Goal: Task Accomplishment & Management: Use online tool/utility

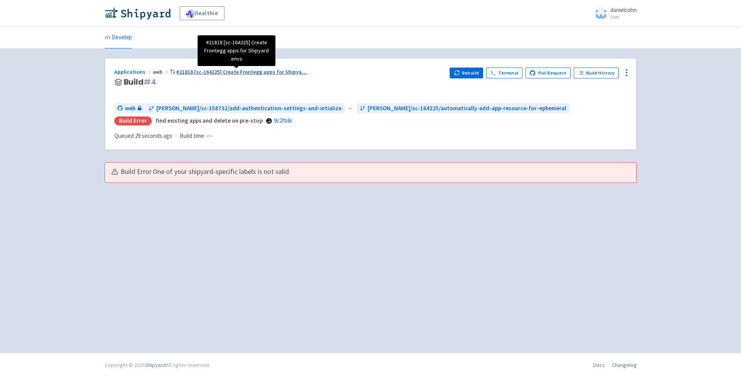
click at [241, 72] on span "#21818 [sc-164225] Create Frontegg apps for Shipya ..." at bounding box center [241, 71] width 130 height 7
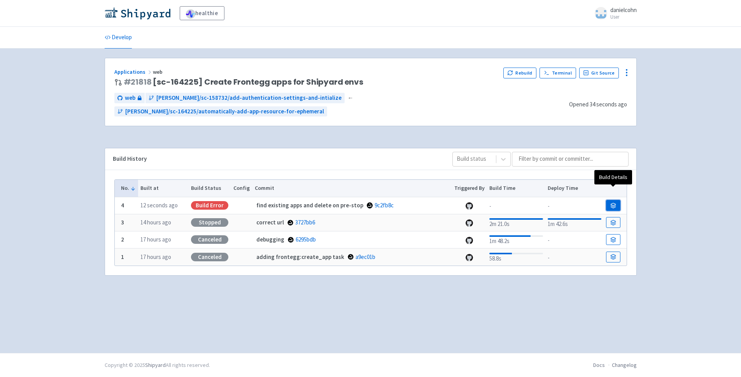
click at [612, 203] on icon at bounding box center [613, 206] width 6 height 6
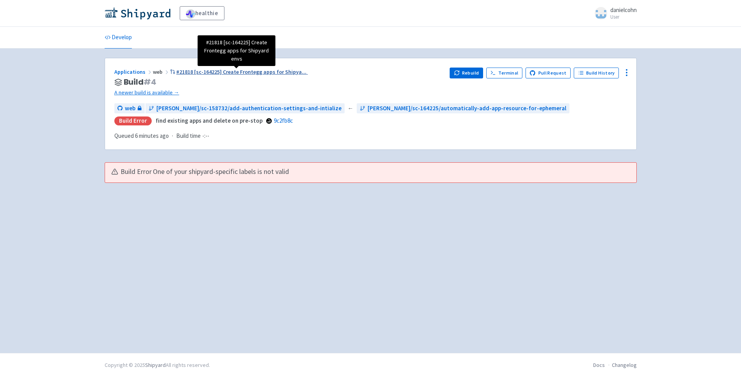
click at [242, 74] on span "#21818 [sc-164225] Create Frontegg apps for Shipya ..." at bounding box center [241, 71] width 130 height 7
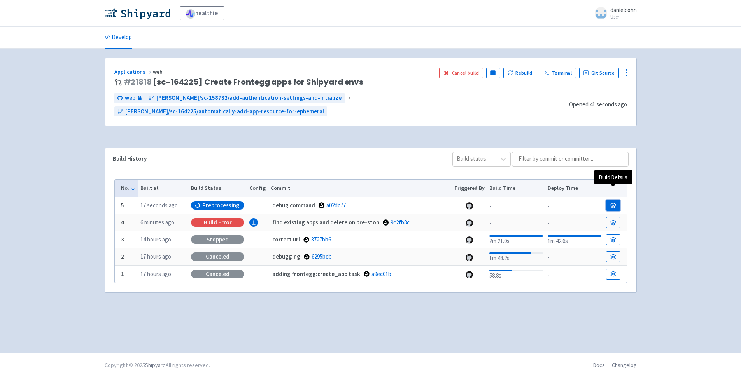
click at [617, 200] on link at bounding box center [613, 205] width 14 height 11
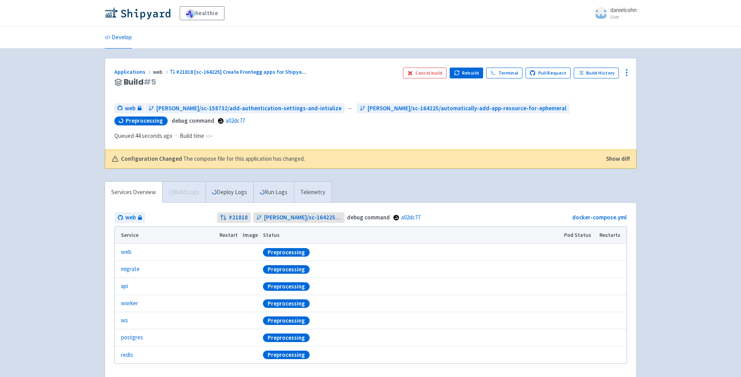
scroll to position [31, 0]
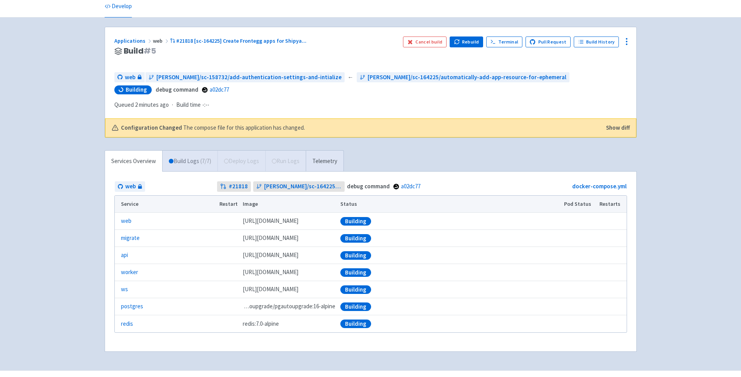
click at [182, 161] on link "Build Logs ( 7 / 7 )" at bounding box center [189, 161] width 55 height 21
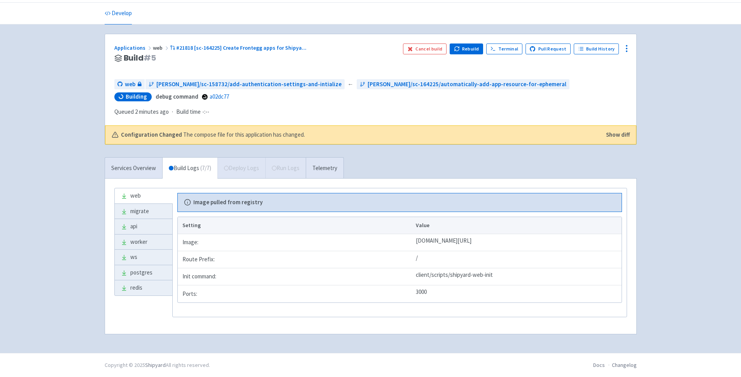
scroll to position [24, 0]
click at [249, 166] on link "Deploy Logs ( 0 / 7 ) 52s" at bounding box center [239, 168] width 68 height 21
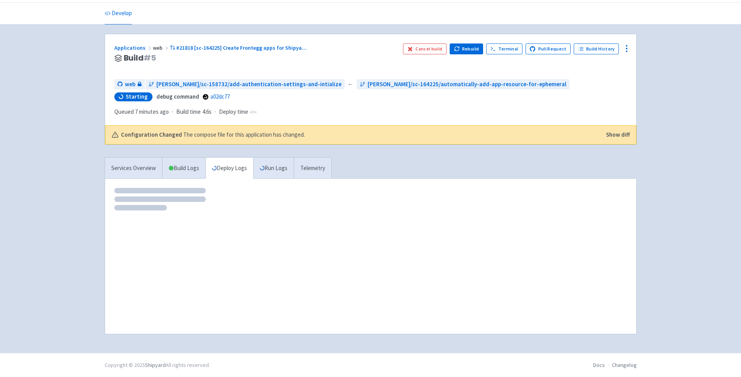
scroll to position [24, 0]
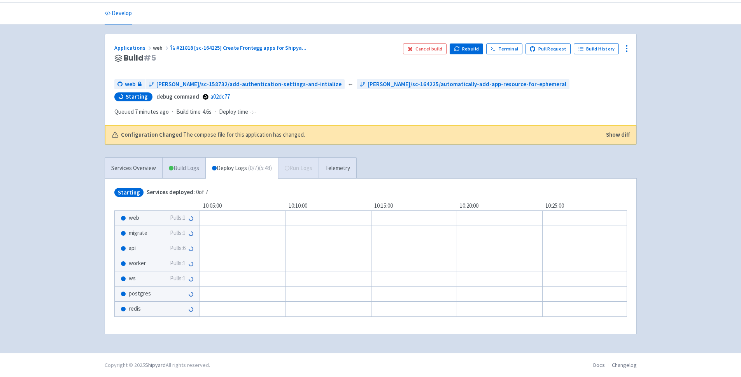
click at [172, 169] on span at bounding box center [171, 168] width 5 height 5
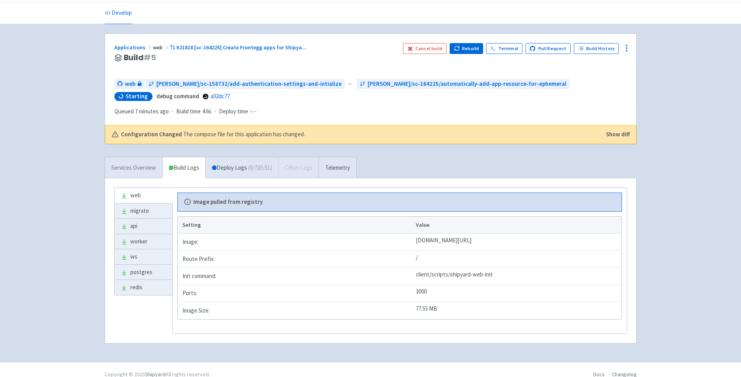
click at [138, 169] on link "Services Overview" at bounding box center [133, 167] width 57 height 21
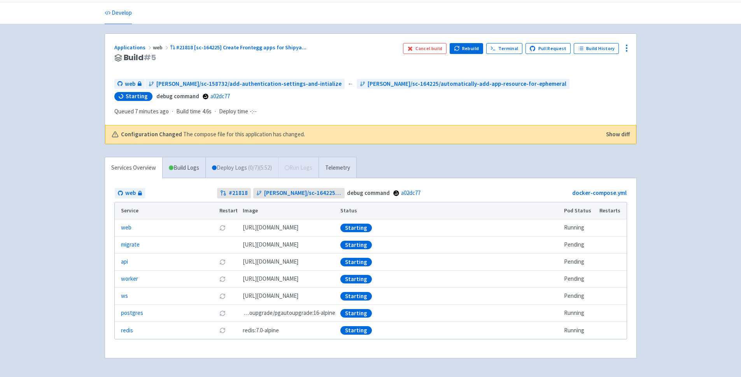
click at [259, 172] on span "( 0 / 7 ) (5:52)" at bounding box center [260, 168] width 24 height 9
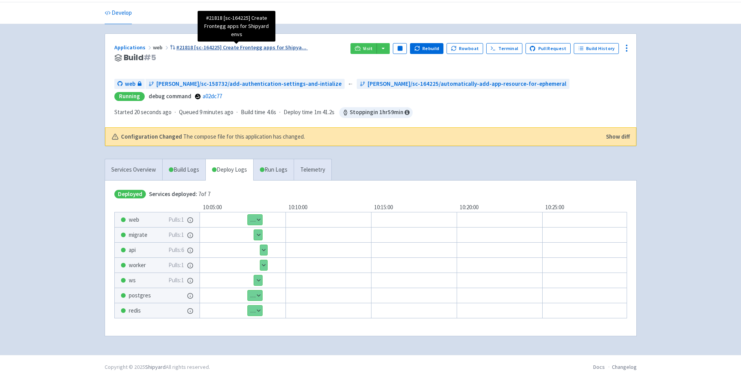
click at [232, 48] on span "#21818 [sc-164225] Create Frontegg apps for Shipya ..." at bounding box center [241, 47] width 130 height 7
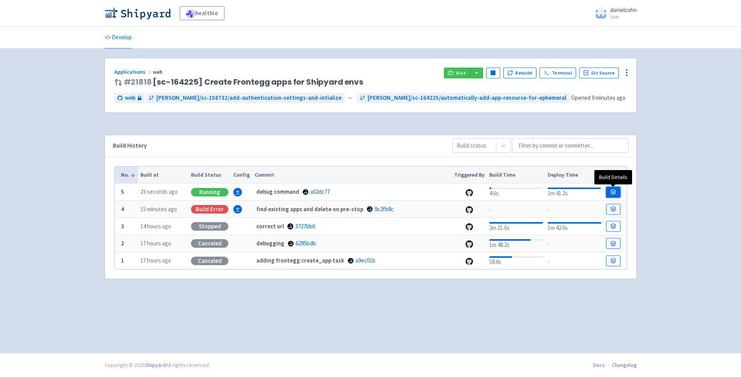
click at [617, 190] on link at bounding box center [613, 192] width 14 height 11
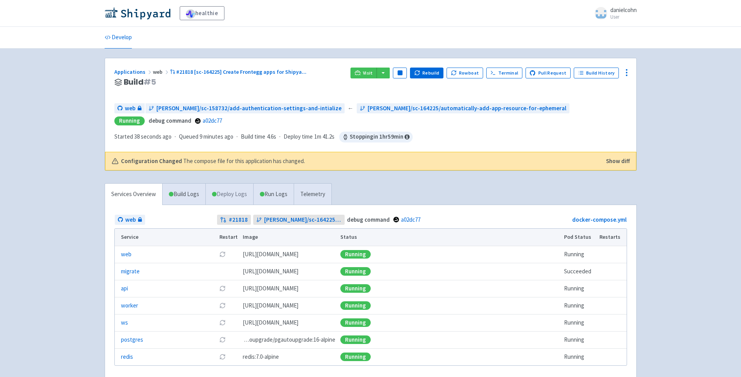
click at [215, 194] on span at bounding box center [214, 194] width 5 height 5
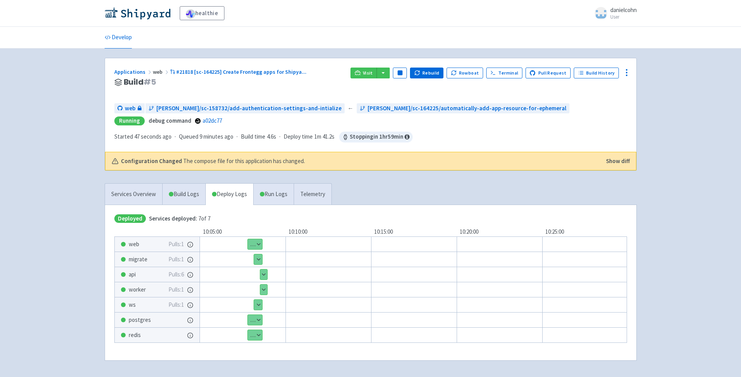
click at [262, 273] on button "Show details" at bounding box center [263, 275] width 7 height 10
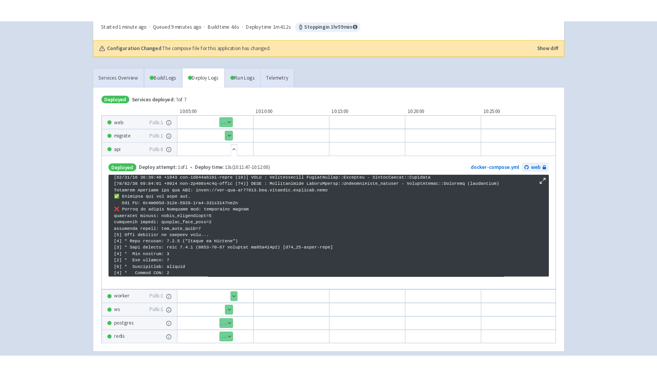
scroll to position [554, 0]
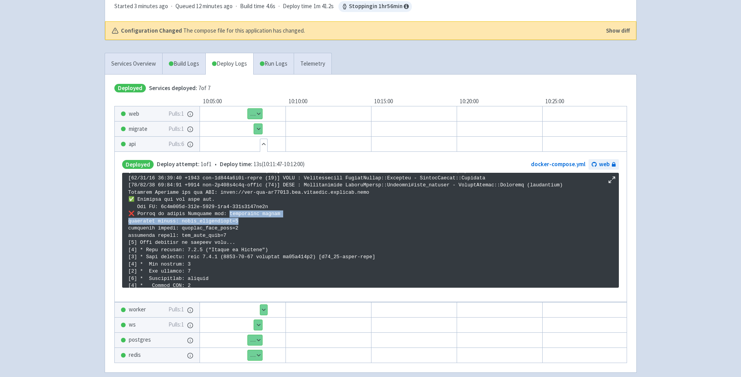
drag, startPoint x: 229, startPoint y: 215, endPoint x: 285, endPoint y: 219, distance: 56.6
click at [285, 219] on p at bounding box center [370, 175] width 484 height 1107
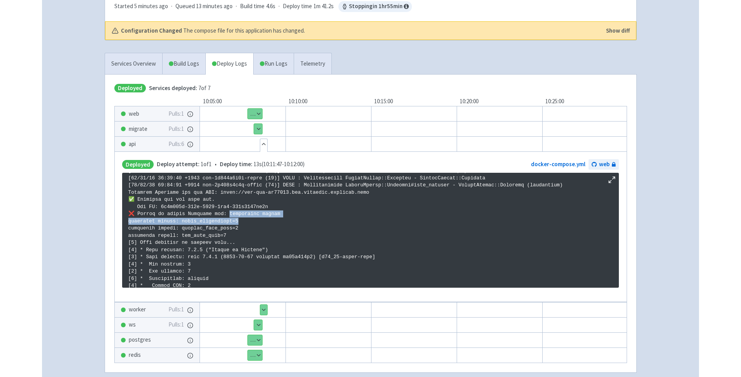
scroll to position [0, 0]
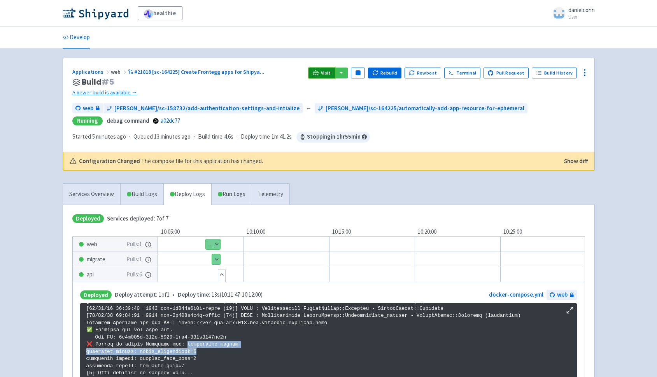
click at [328, 70] on link "Visit" at bounding box center [321, 73] width 26 height 11
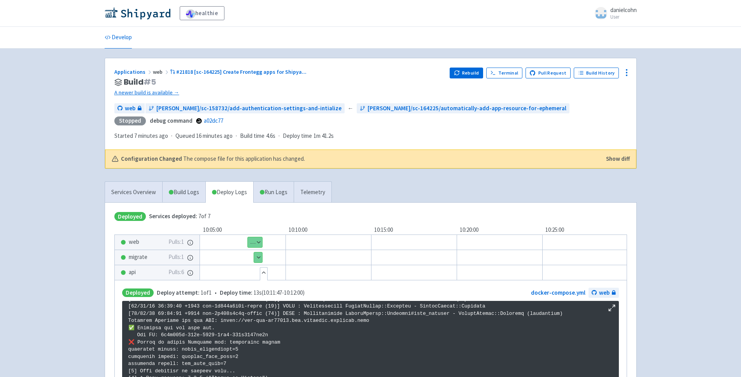
click at [244, 77] on div "Applications web #21818 [sc-164225] Create Frontegg apps for Shipya ... Build #…" at bounding box center [278, 83] width 329 height 30
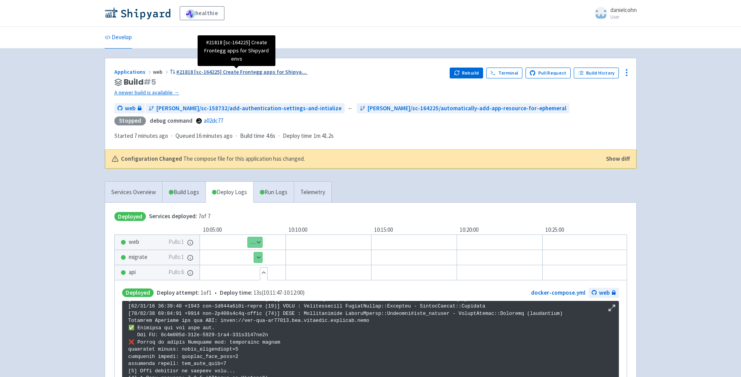
click at [245, 72] on span "#21818 [sc-164225] Create Frontegg apps for Shipya ..." at bounding box center [241, 71] width 130 height 7
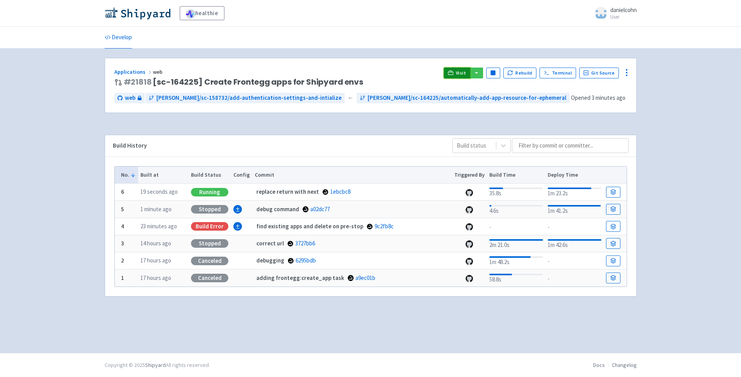
click at [458, 70] on link "Visit" at bounding box center [457, 73] width 26 height 11
click at [615, 189] on link at bounding box center [613, 192] width 14 height 11
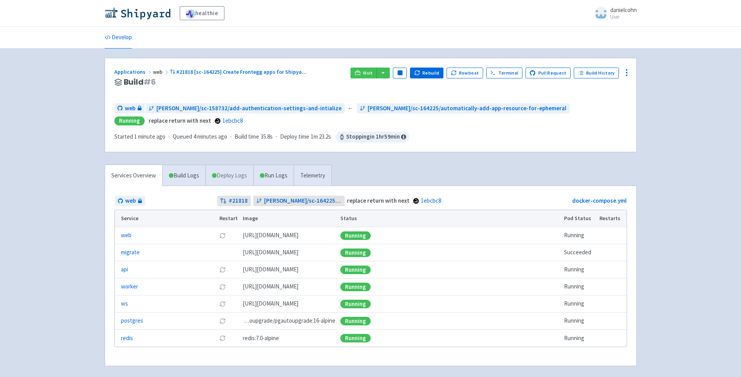
click at [228, 177] on link "Deploy Logs" at bounding box center [229, 175] width 48 height 21
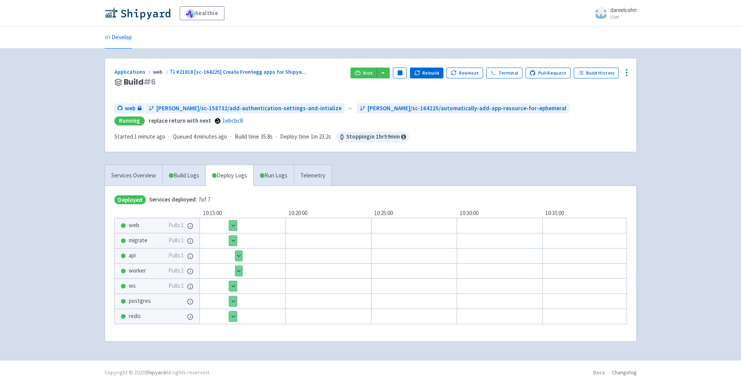
click at [243, 254] on div "Show details 1 / 1 ⋅ Deployed" at bounding box center [424, 256] width 498 height 16
click at [237, 253] on button "Show details" at bounding box center [238, 256] width 7 height 10
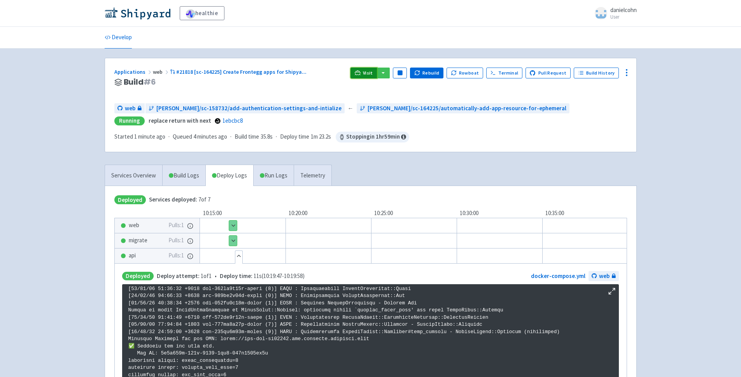
click at [369, 72] on span "Visit" at bounding box center [368, 73] width 10 height 6
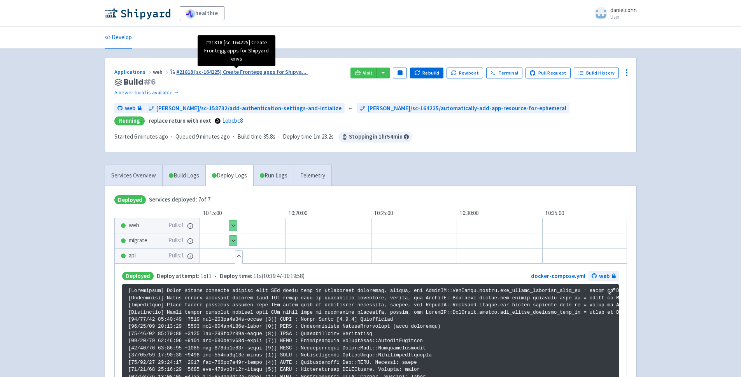
click at [253, 71] on span "#21818 [sc-164225] Create Frontegg apps for Shipya ..." at bounding box center [241, 71] width 130 height 7
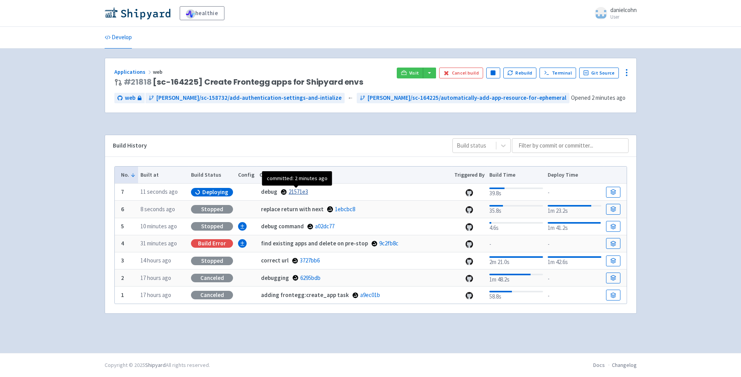
click at [291, 194] on link "21571e3" at bounding box center [297, 191] width 19 height 7
click at [613, 188] on link at bounding box center [613, 192] width 14 height 11
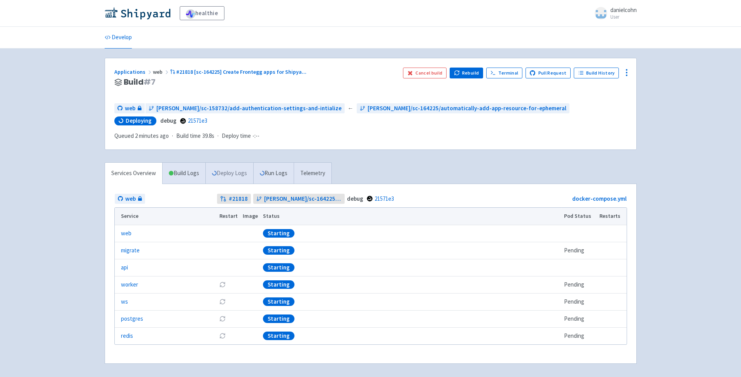
click at [234, 179] on link "Deploy Logs" at bounding box center [229, 173] width 48 height 21
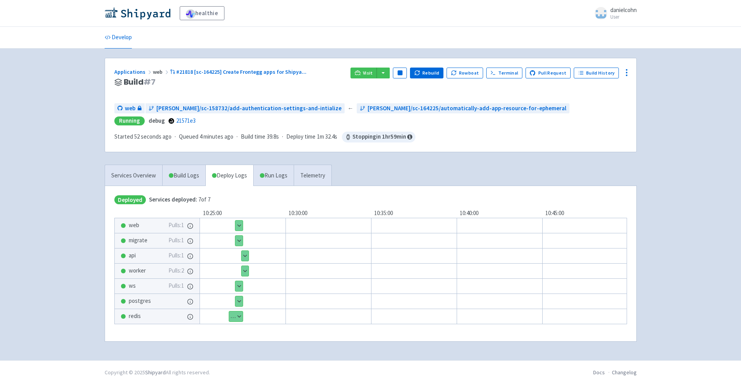
click at [246, 257] on button "Show details" at bounding box center [244, 256] width 7 height 10
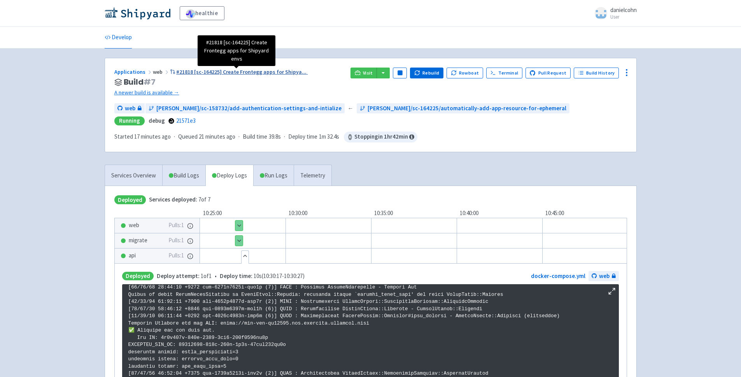
click at [250, 72] on span "#21818 [sc-164225] Create Frontegg apps for Shipya ..." at bounding box center [241, 71] width 130 height 7
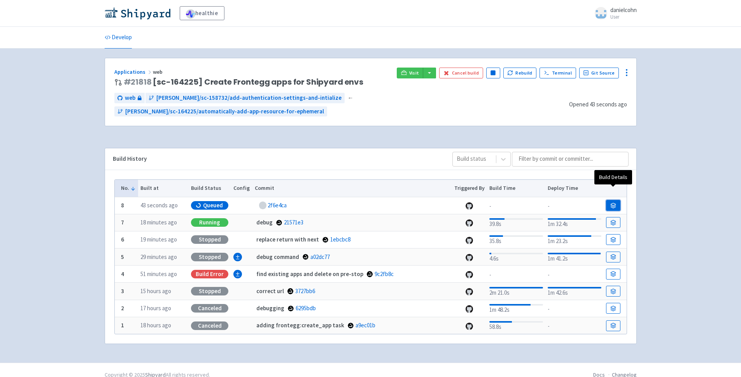
click at [617, 200] on link at bounding box center [613, 205] width 14 height 11
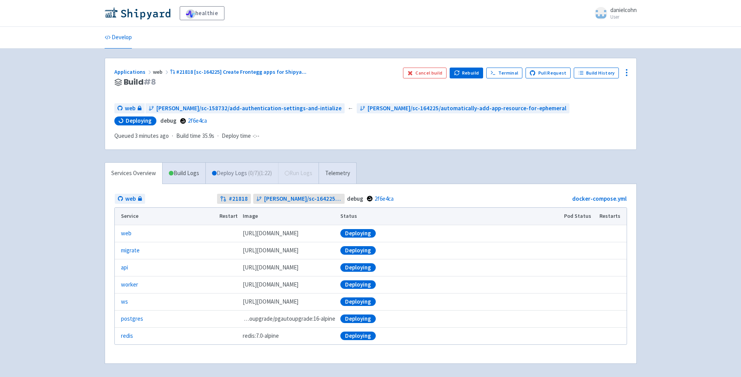
click at [265, 177] on span "( 0 / 7 ) (1:22)" at bounding box center [260, 173] width 24 height 9
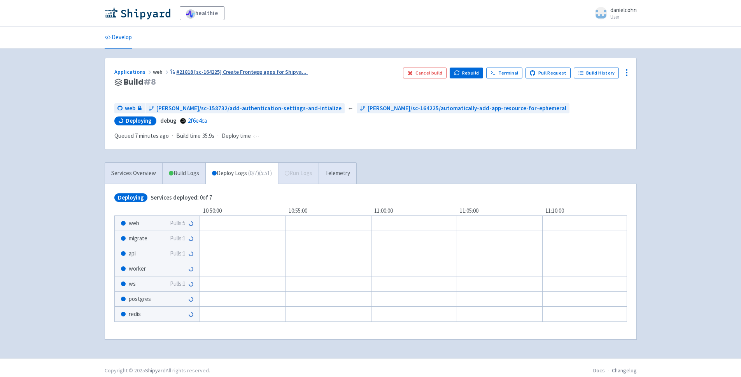
click at [252, 75] on div "Applications web #21818 [sc-164225] Create Frontegg apps for Shipya ..." at bounding box center [255, 72] width 282 height 9
click at [253, 72] on span "#21818 [sc-164225] Create Frontegg apps for Shipya ..." at bounding box center [241, 71] width 130 height 7
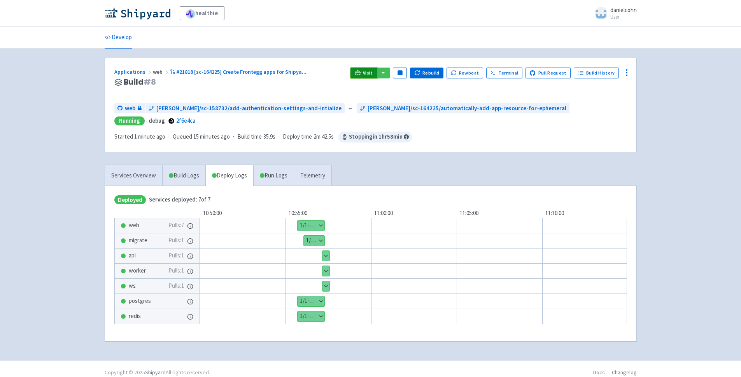
click at [360, 71] on icon at bounding box center [358, 73] width 6 height 6
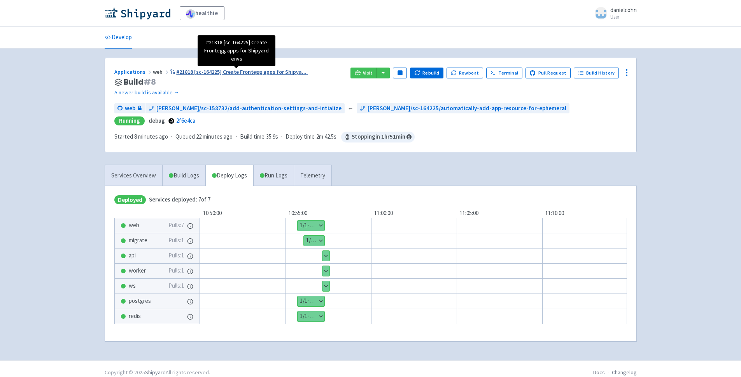
click at [239, 71] on span "#21818 [sc-164225] Create Frontegg apps for Shipya ..." at bounding box center [241, 71] width 130 height 7
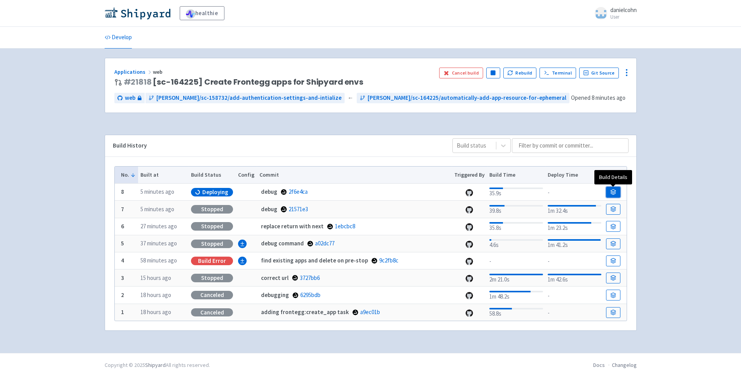
click at [616, 194] on link at bounding box center [613, 192] width 14 height 11
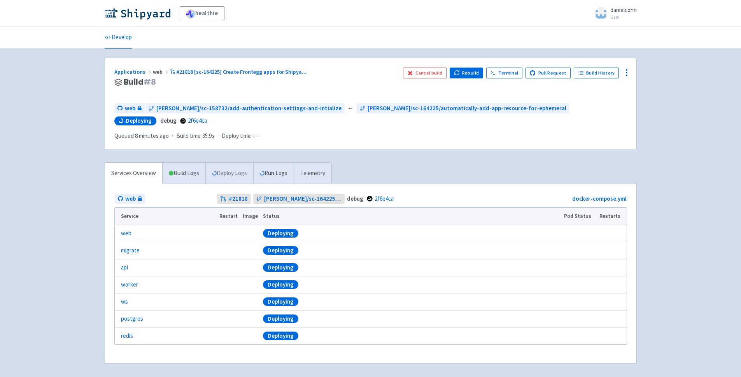
click at [239, 177] on link "Deploy Logs" at bounding box center [229, 173] width 48 height 21
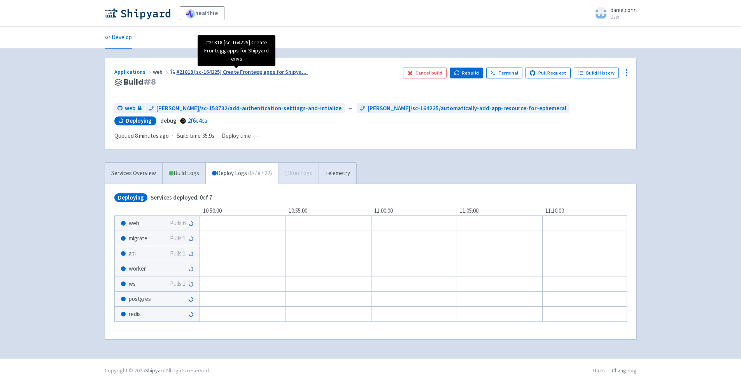
click at [276, 74] on span "#21818 [sc-164225] Create Frontegg apps for Shipya ..." at bounding box center [241, 71] width 130 height 7
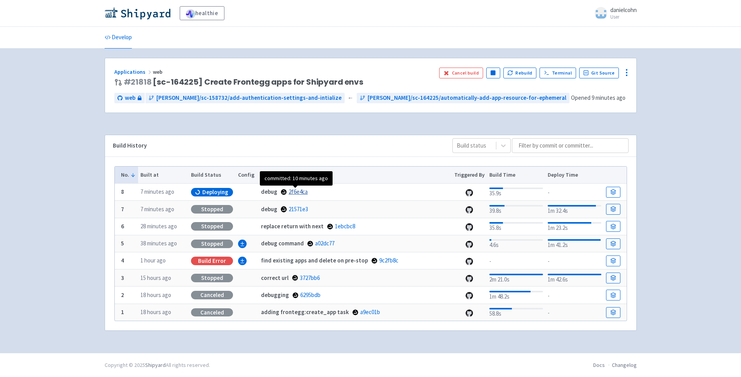
click at [300, 190] on link "2f6e4ca" at bounding box center [297, 191] width 19 height 7
click at [616, 193] on link at bounding box center [613, 192] width 14 height 11
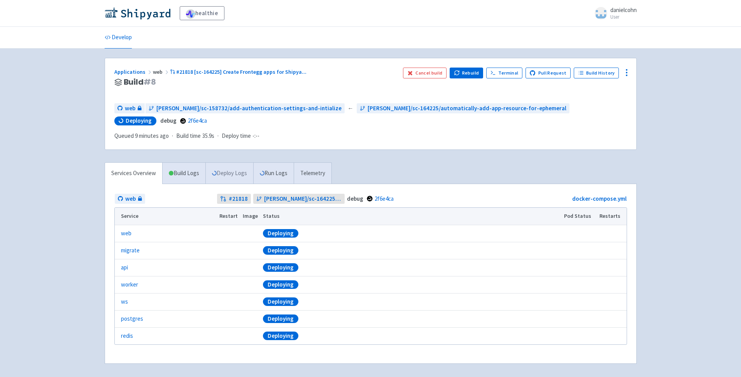
click at [238, 179] on link "Deploy Logs" at bounding box center [229, 173] width 48 height 21
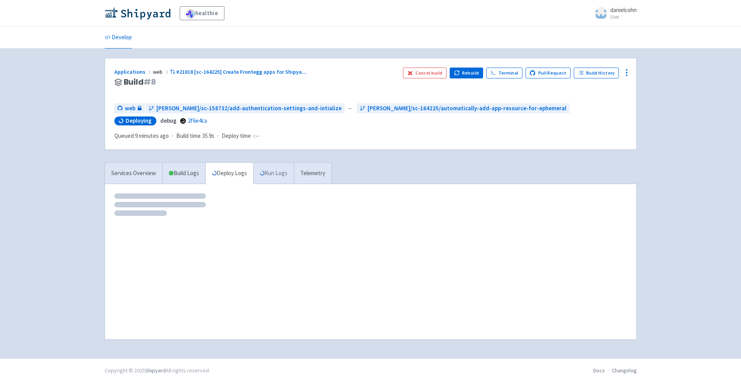
click at [278, 174] on link "Run Logs" at bounding box center [273, 173] width 40 height 21
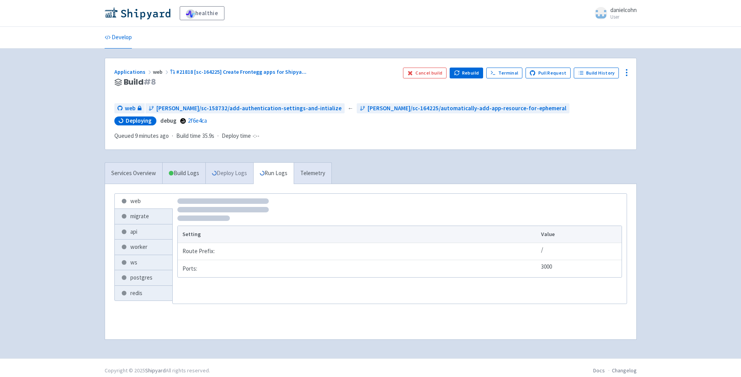
click at [239, 175] on link "Deploy Logs" at bounding box center [229, 173] width 48 height 21
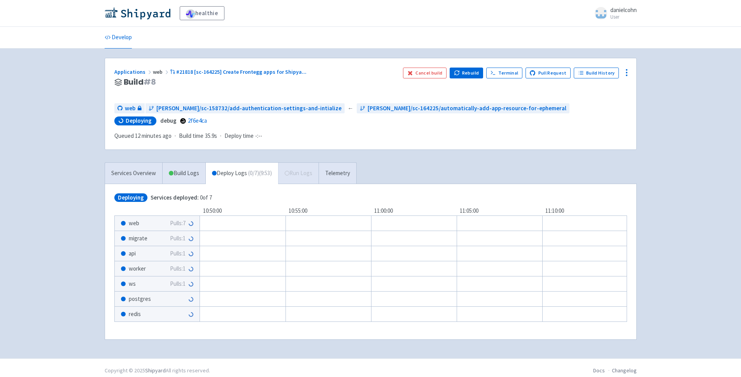
click at [280, 199] on div "Deploying Services deployed: 0 of 7" at bounding box center [370, 198] width 512 height 9
click at [404, 163] on div "Services Overview Build Logs Deploy Logs ( 0 / 7 ) (9:59) Run Logs Telemetry St…" at bounding box center [370, 255] width 541 height 187
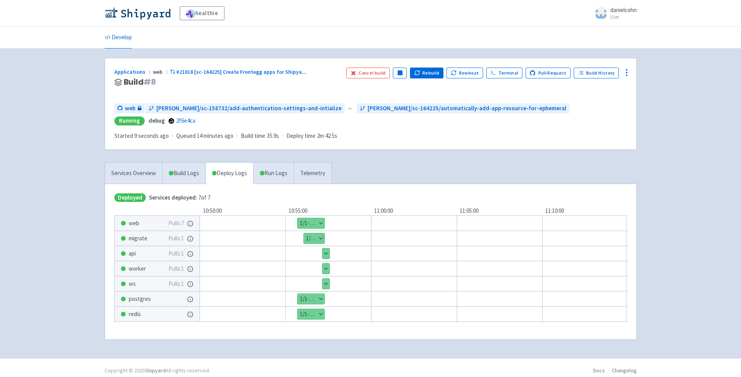
scroll to position [5, 0]
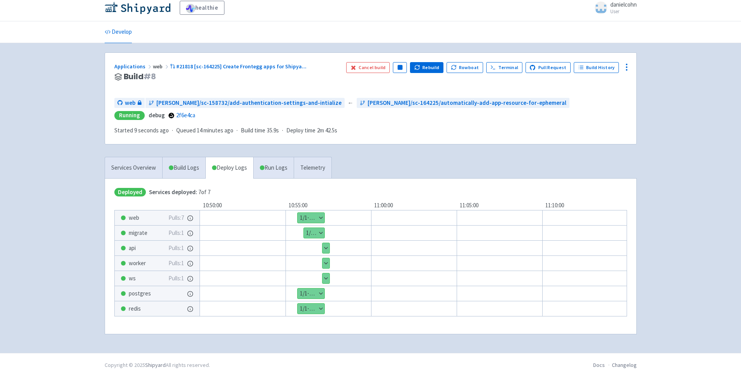
click at [327, 250] on button "Show details" at bounding box center [325, 248] width 7 height 10
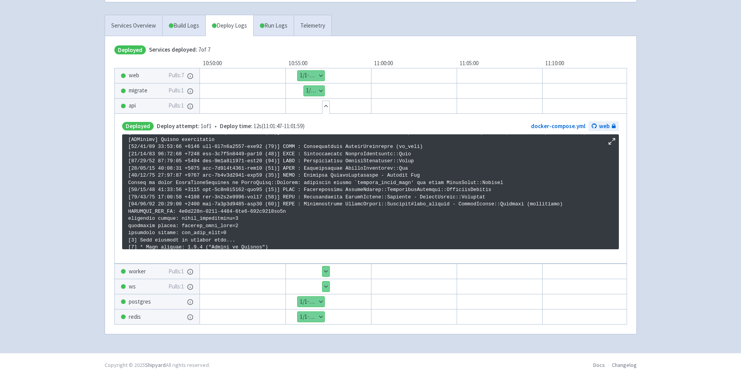
scroll to position [315, 0]
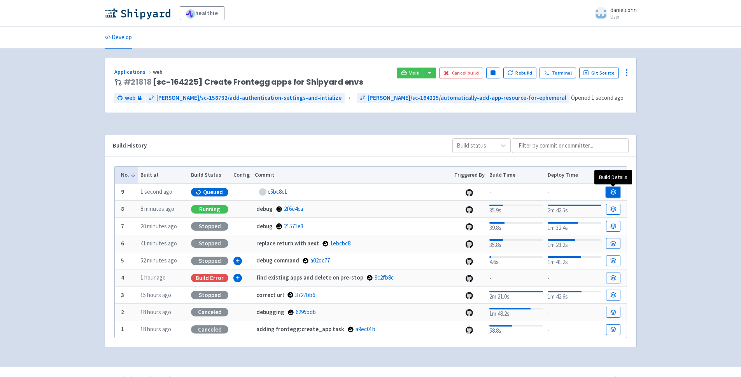
click at [617, 192] on link at bounding box center [613, 192] width 14 height 11
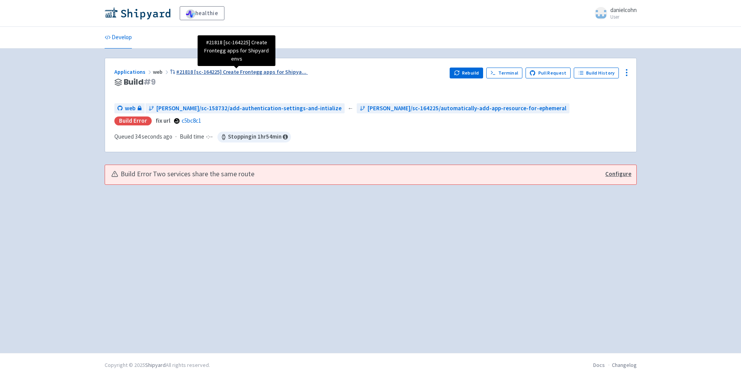
click at [269, 73] on span "#21818 [sc-164225] Create Frontegg apps for Shipya ..." at bounding box center [241, 71] width 130 height 7
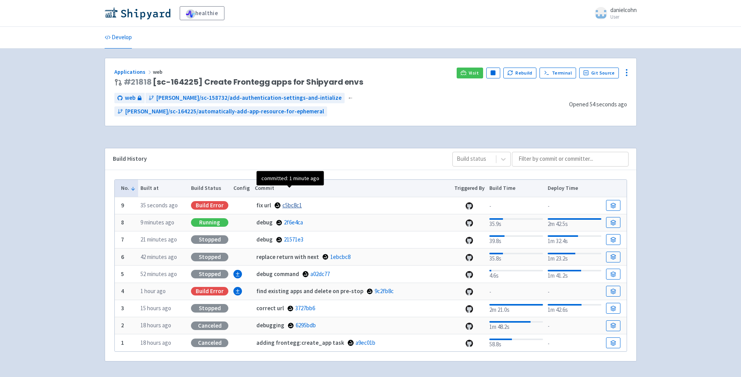
click at [295, 202] on link "c5bc8c1" at bounding box center [291, 205] width 19 height 7
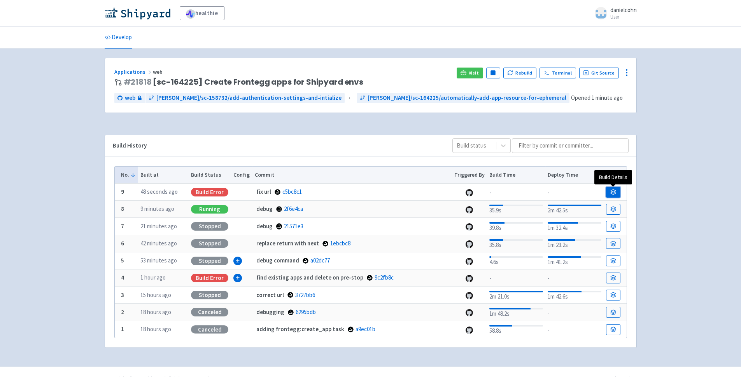
click at [613, 191] on icon at bounding box center [613, 192] width 6 height 6
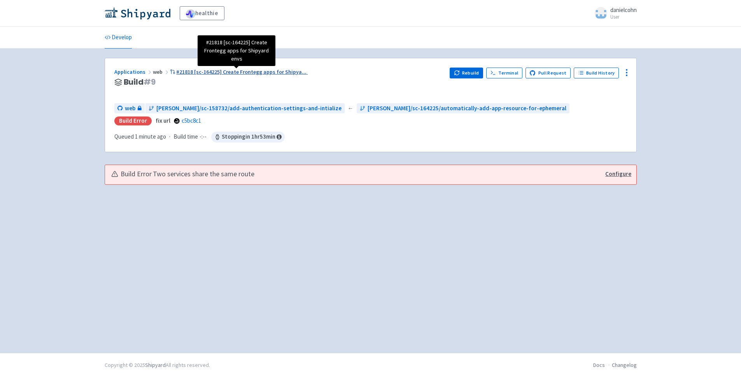
click at [271, 74] on span "#21818 [sc-164225] Create Frontegg apps for Shipya ..." at bounding box center [241, 71] width 130 height 7
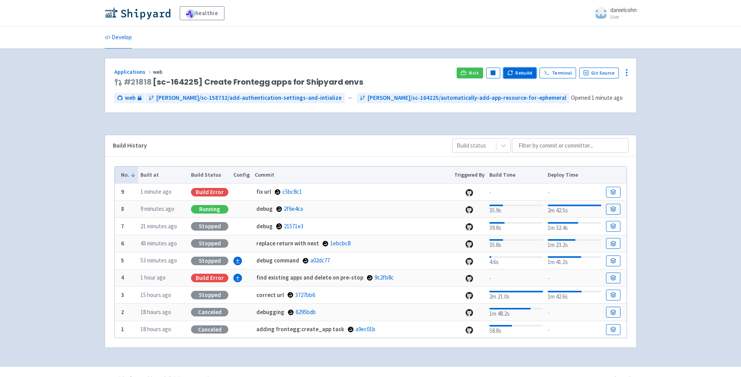
click at [513, 74] on icon "button" at bounding box center [510, 73] width 6 height 6
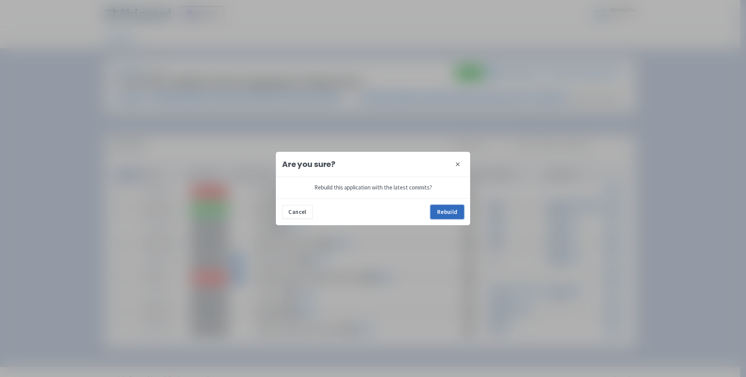
click at [449, 215] on button "Rebuild" at bounding box center [447, 212] width 33 height 14
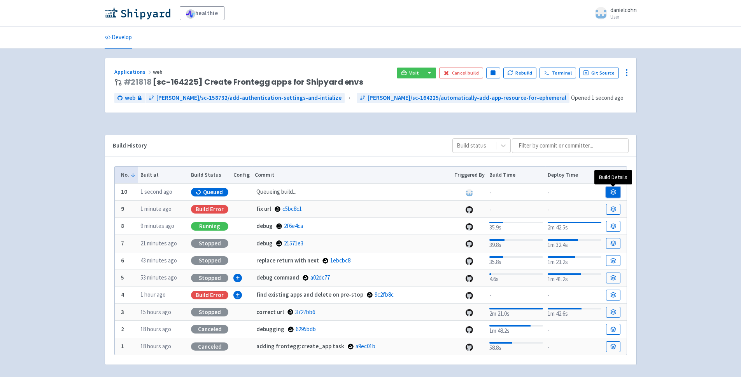
click at [613, 188] on link at bounding box center [613, 192] width 14 height 11
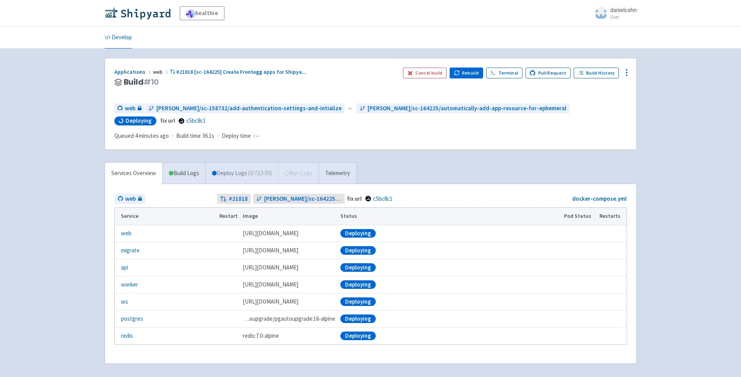
click at [263, 168] on link "Deploy Logs ( 0 / 7 ) (3:30)" at bounding box center [241, 173] width 73 height 21
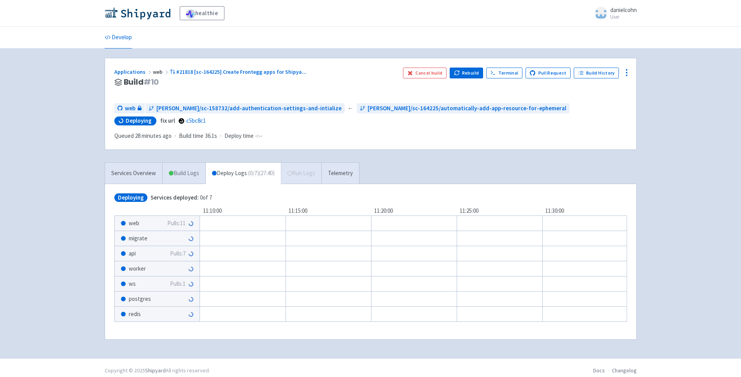
click at [171, 180] on link "Build Logs" at bounding box center [183, 173] width 43 height 21
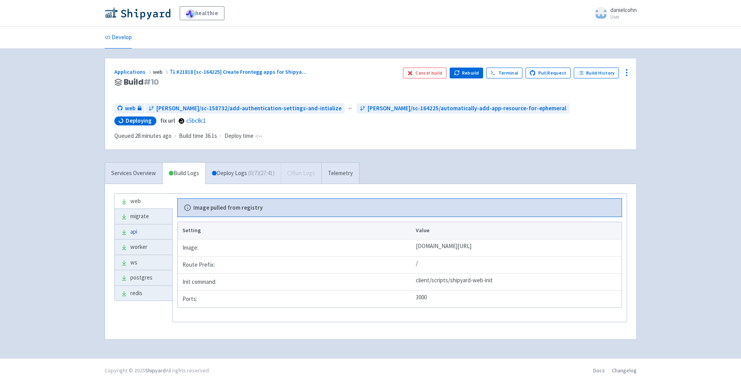
click at [138, 234] on link "api" at bounding box center [144, 232] width 58 height 15
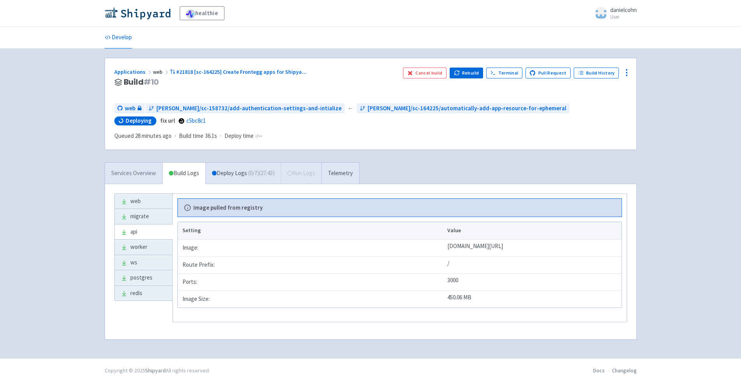
click at [140, 169] on link "Services Overview" at bounding box center [133, 173] width 57 height 21
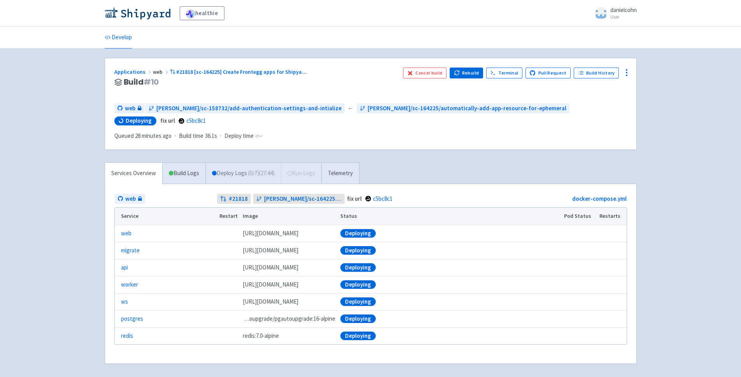
click at [234, 176] on link "Deploy Logs ( 0 / 7 ) (27:44)" at bounding box center [242, 173] width 75 height 21
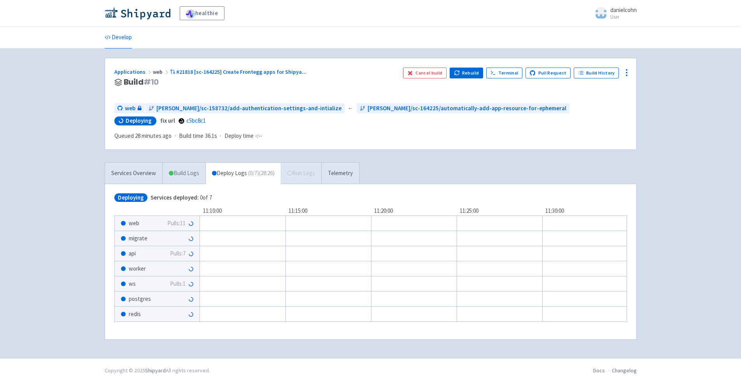
click at [188, 176] on link "Build Logs" at bounding box center [183, 173] width 43 height 21
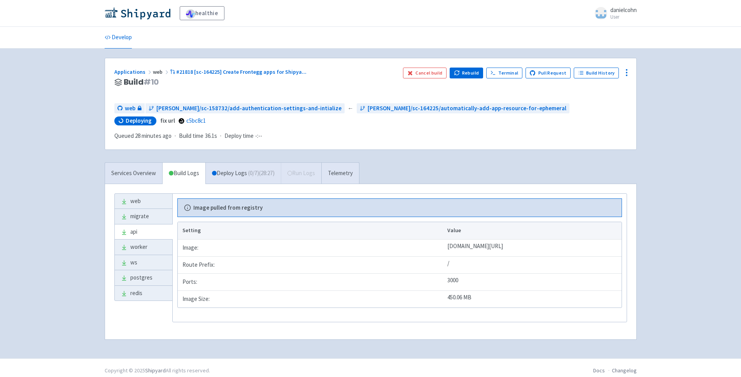
drag, startPoint x: 141, startPoint y: 171, endPoint x: 142, endPoint y: 144, distance: 26.5
click at [141, 171] on link "Services Overview" at bounding box center [133, 173] width 57 height 21
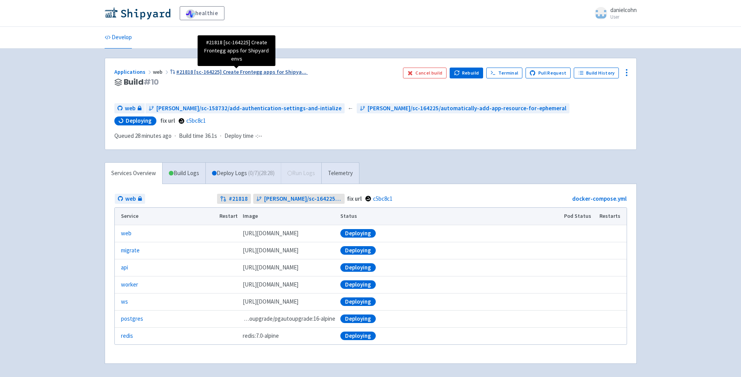
click at [218, 73] on span "#21818 [sc-164225] Create Frontegg apps for Shipya ..." at bounding box center [241, 71] width 130 height 7
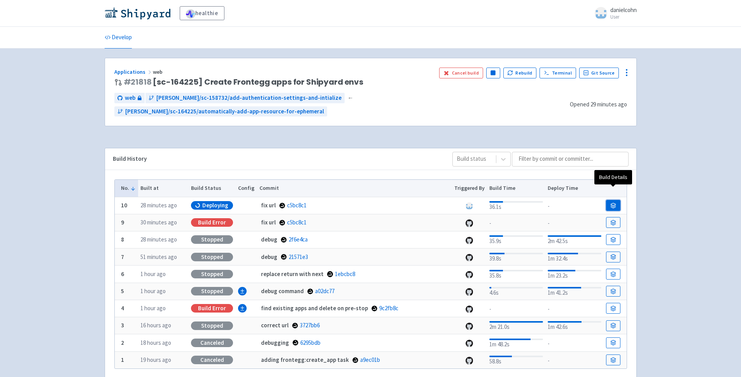
click at [615, 203] on icon at bounding box center [613, 206] width 6 height 6
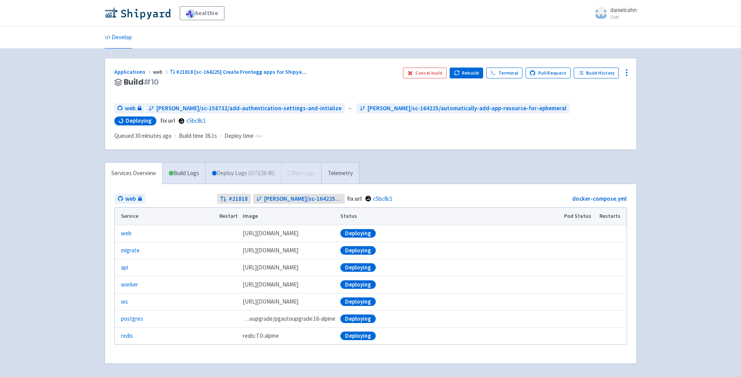
click at [257, 174] on span "( 0 / 7 ) (28:48)" at bounding box center [261, 173] width 26 height 9
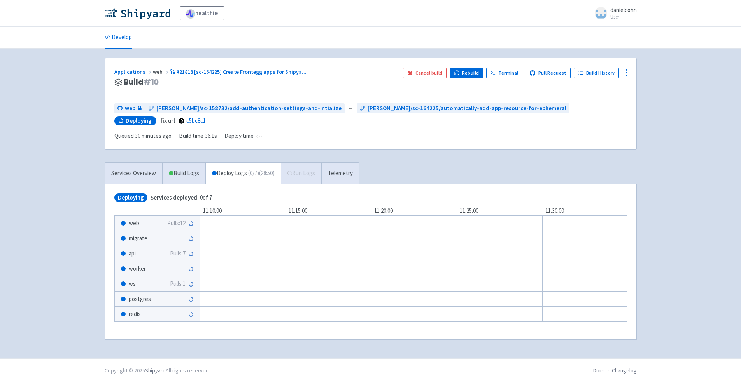
click at [309, 177] on div "Services Overview Build Logs Deploy Logs ( 0 / 7 ) (28:50) Run Logs Telemetry" at bounding box center [232, 172] width 255 height 21
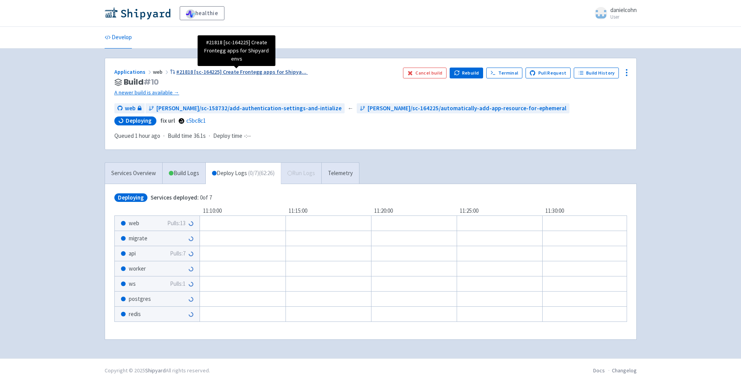
click at [200, 71] on span "#21818 [sc-164225] Create Frontegg apps for Shipya ..." at bounding box center [241, 71] width 130 height 7
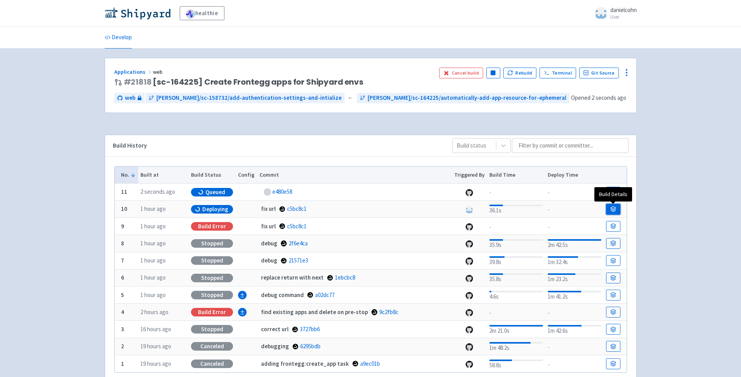
click at [614, 208] on icon at bounding box center [613, 209] width 6 height 6
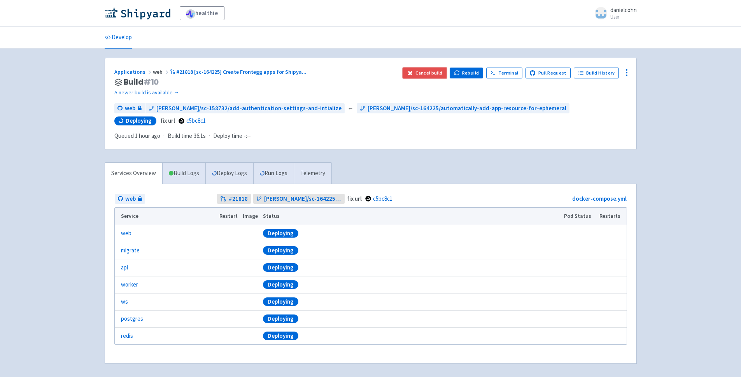
click at [424, 72] on button "Cancel build" at bounding box center [425, 73] width 44 height 11
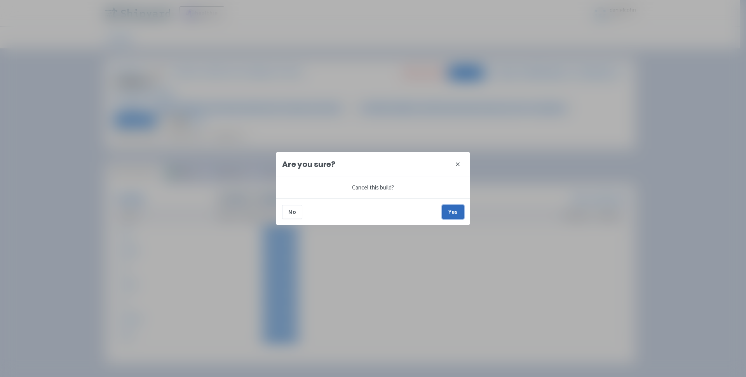
click at [460, 210] on button "Yes" at bounding box center [453, 212] width 22 height 14
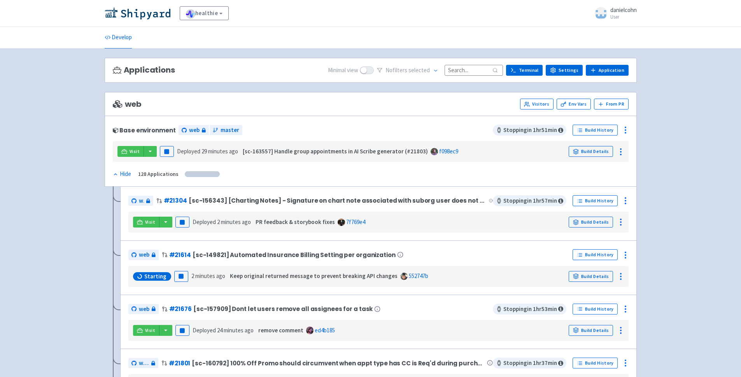
click at [313, 124] on div "Base environment web master Stopping in 1 hr 51 min Build History Visit Pause D…" at bounding box center [371, 151] width 532 height 71
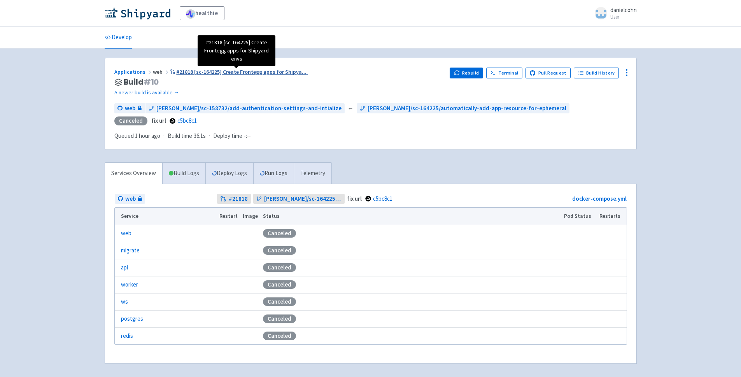
click at [230, 75] on span "#21818 [sc-164225] Create Frontegg apps for Shipya ..." at bounding box center [241, 71] width 130 height 7
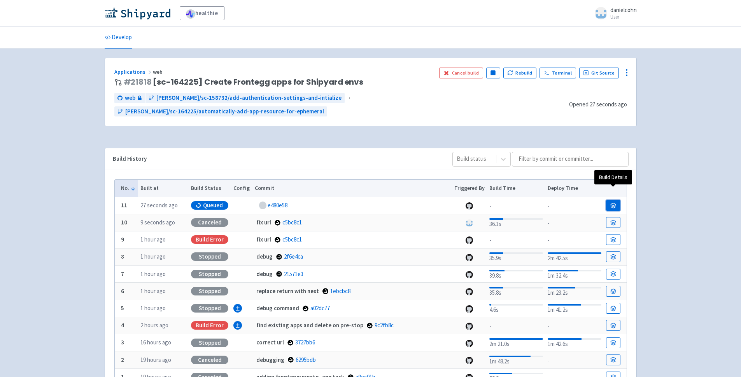
click at [614, 203] on icon at bounding box center [613, 206] width 6 height 6
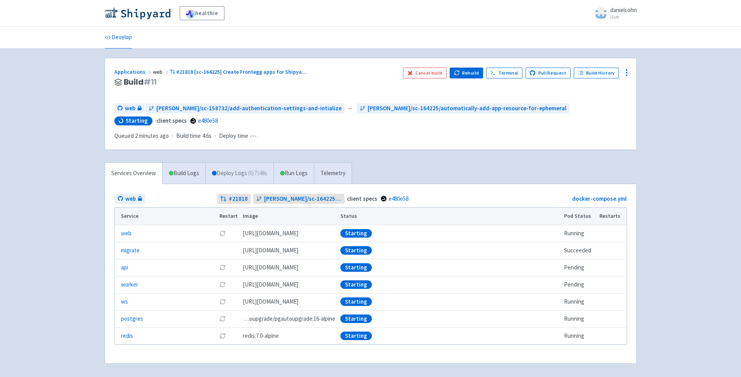
click at [246, 173] on link "Deploy Logs ( 0 / 7 ) 48s" at bounding box center [239, 173] width 68 height 21
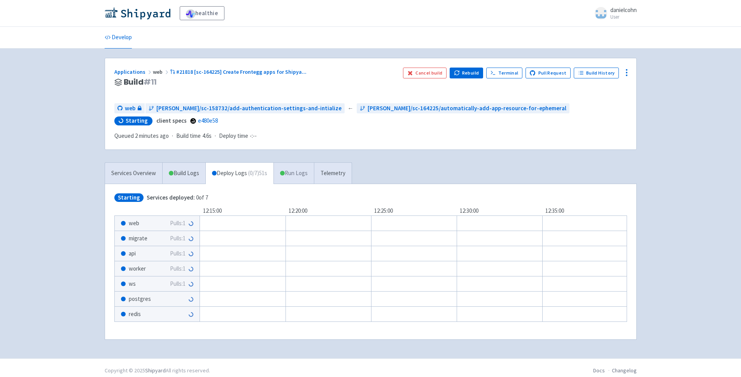
click at [308, 169] on link "Run Logs" at bounding box center [293, 173] width 40 height 21
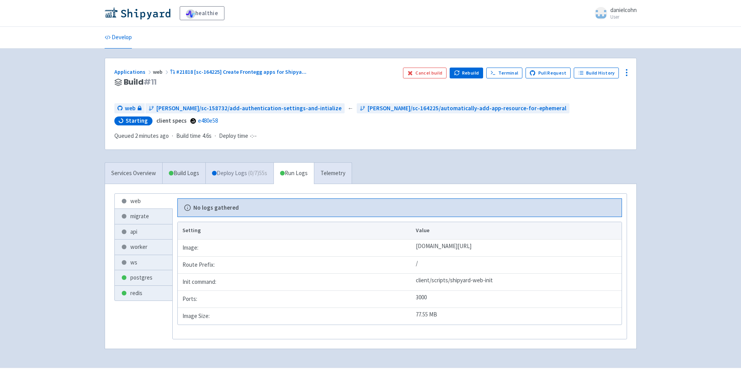
click at [245, 176] on link "Deploy Logs ( 0 / 7 ) 55s" at bounding box center [239, 173] width 68 height 21
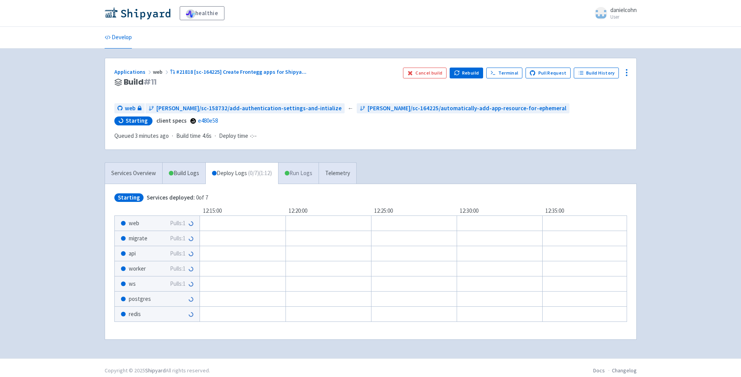
click at [300, 171] on link "Run Logs" at bounding box center [298, 173] width 40 height 21
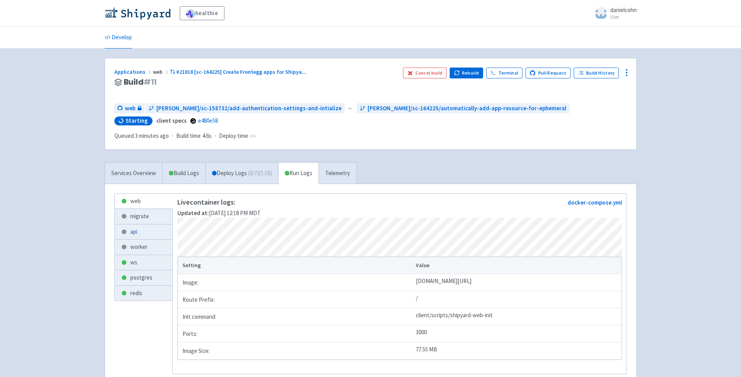
click at [146, 233] on link "api" at bounding box center [144, 232] width 58 height 15
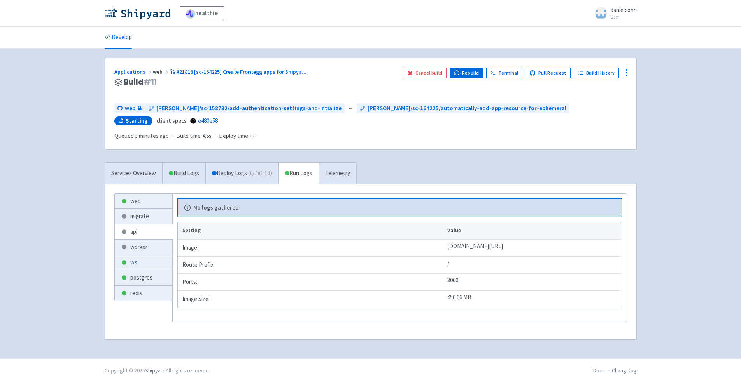
click at [138, 257] on link "ws" at bounding box center [144, 262] width 58 height 15
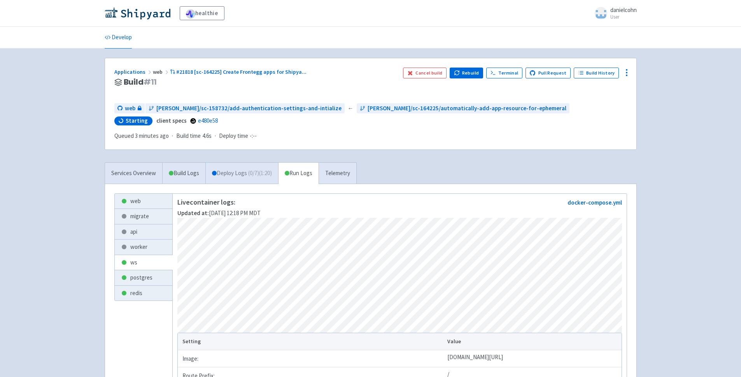
click at [259, 171] on span "( 0 / 7 ) (1:20)" at bounding box center [260, 173] width 24 height 9
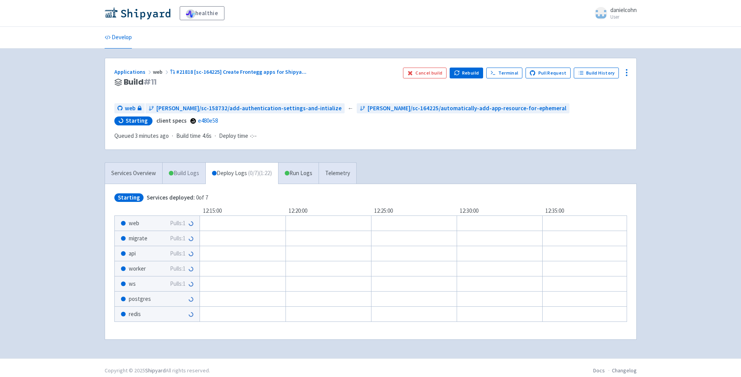
click at [197, 181] on link "Build Logs" at bounding box center [183, 173] width 43 height 21
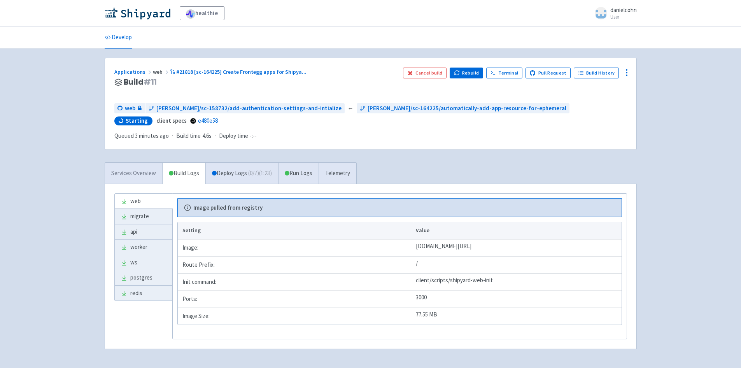
click at [142, 179] on link "Services Overview" at bounding box center [133, 173] width 57 height 21
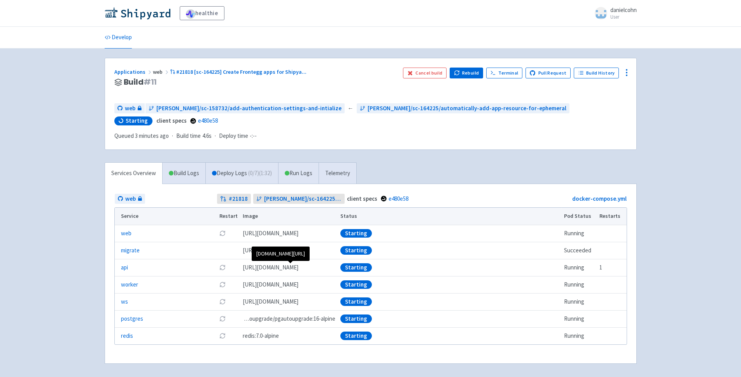
click at [292, 269] on span "ghcr.io/healthie/web-backend-depot:e480e5878740e6b836027b56322991f551af6f29" at bounding box center [271, 268] width 56 height 9
click at [126, 271] on link "api" at bounding box center [124, 268] width 7 height 9
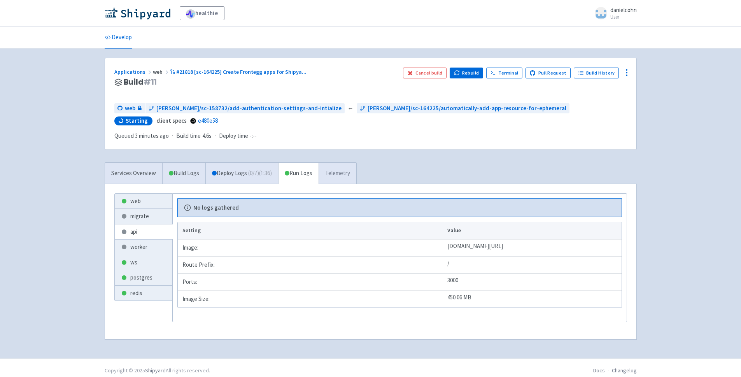
click at [334, 169] on link "Telemetry" at bounding box center [337, 173] width 38 height 21
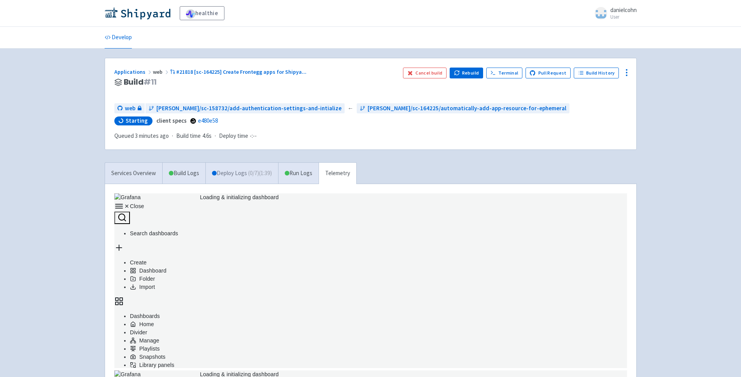
click at [253, 174] on span "( 0 / 7 ) (1:39)" at bounding box center [260, 173] width 24 height 9
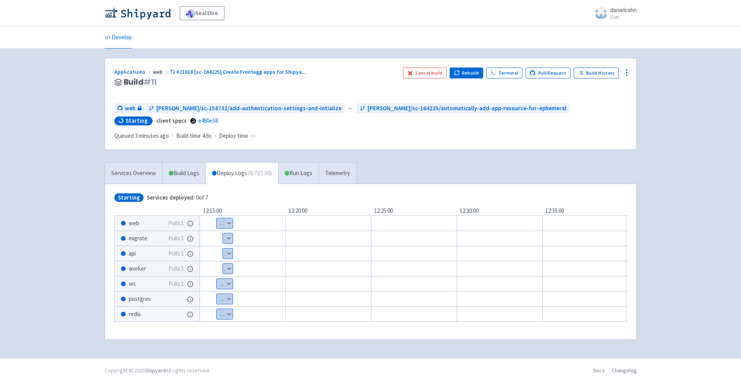
click at [226, 237] on button "Show details" at bounding box center [228, 239] width 10 height 10
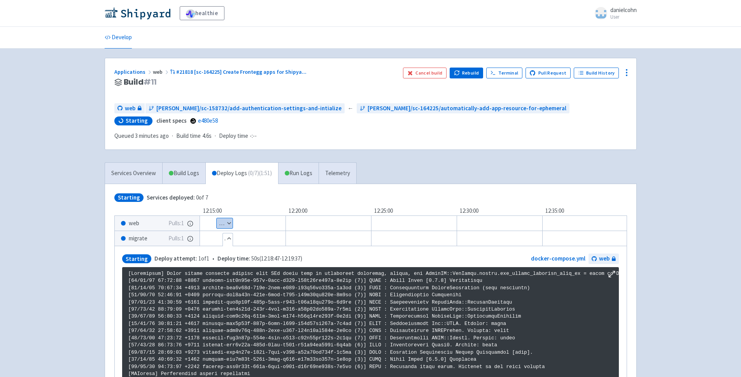
scroll to position [91, 0]
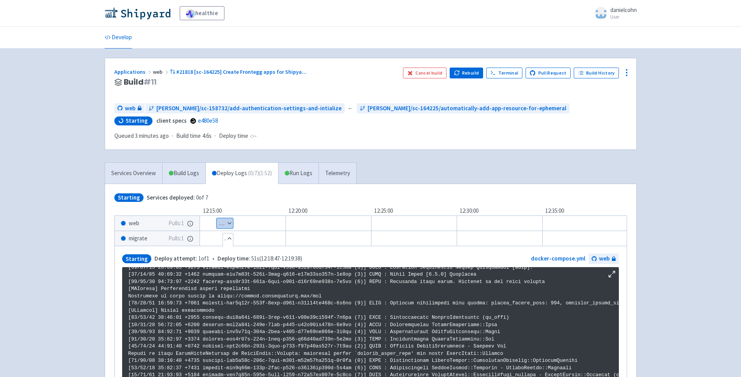
click at [229, 237] on button "Hide details" at bounding box center [228, 239] width 10 height 10
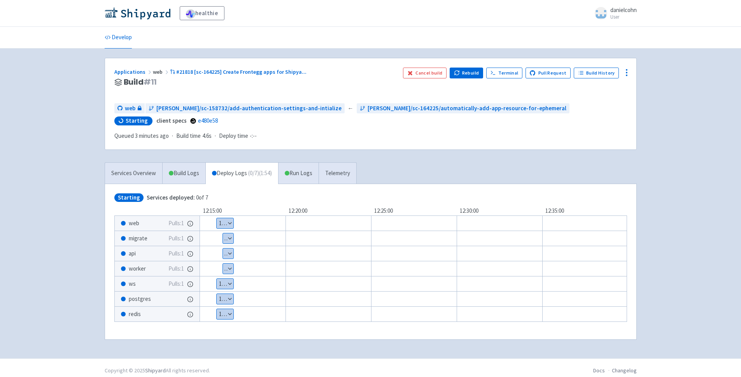
click at [227, 256] on button "Show details" at bounding box center [228, 254] width 10 height 10
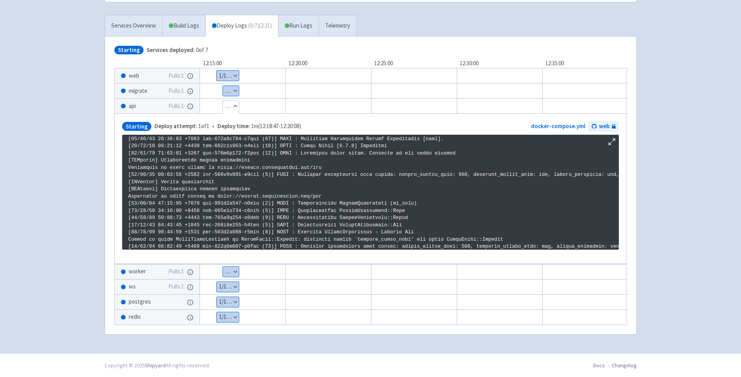
scroll to position [1334, 0]
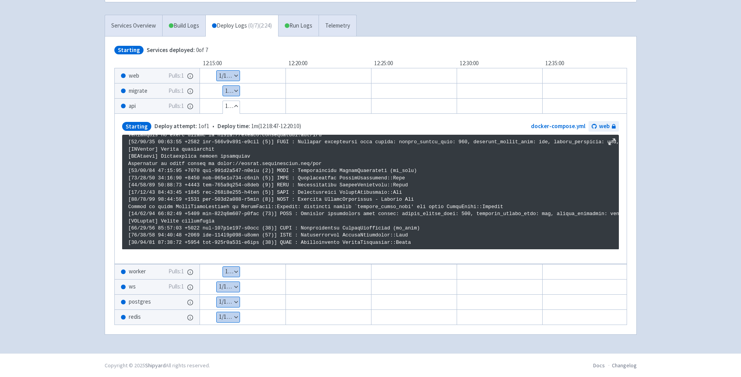
click at [234, 79] on button "Show details" at bounding box center [228, 76] width 23 height 10
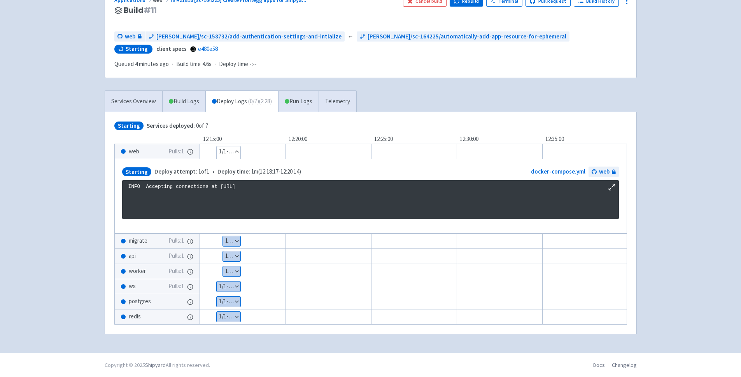
click at [236, 236] on button "Show details" at bounding box center [231, 241] width 17 height 10
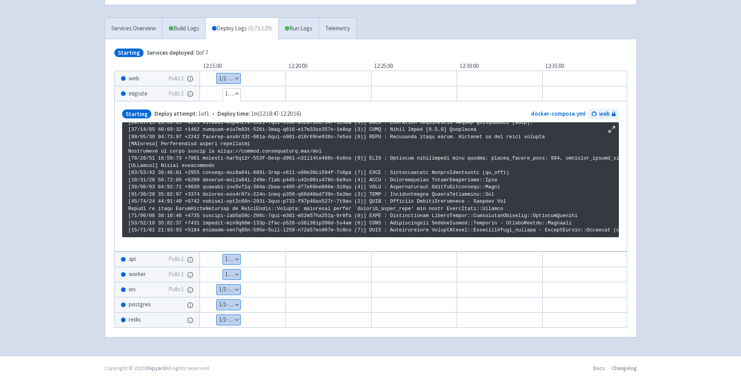
scroll to position [154, 0]
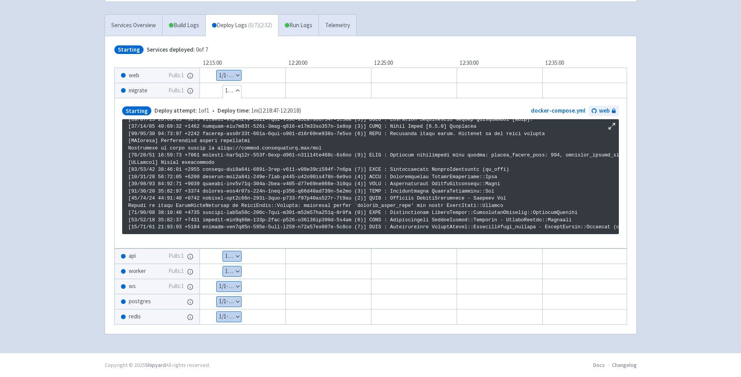
click at [231, 253] on button "Show details" at bounding box center [232, 257] width 18 height 10
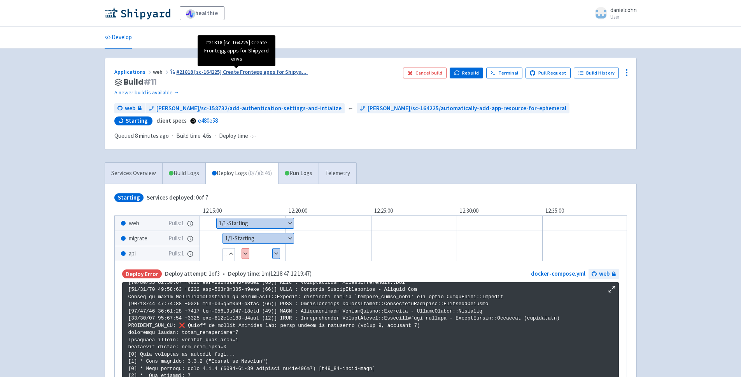
click at [211, 72] on span "#21818 [sc-164225] Create Frontegg apps for Shipya ..." at bounding box center [241, 71] width 130 height 7
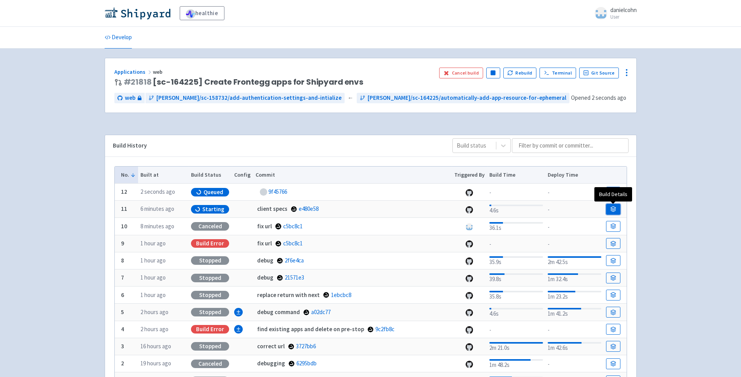
click at [611, 206] on link at bounding box center [613, 209] width 14 height 11
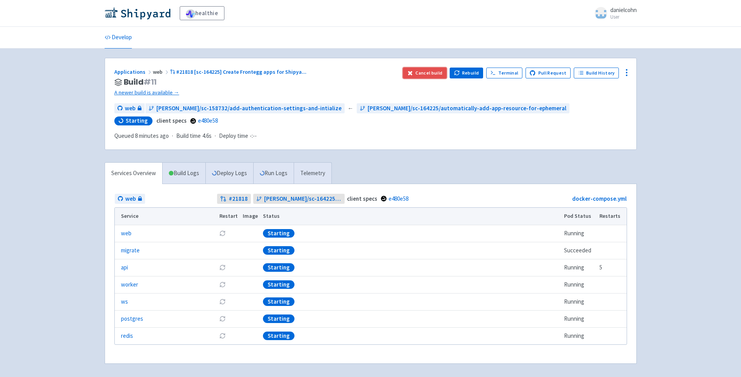
click at [441, 76] on button "Cancel build" at bounding box center [425, 73] width 44 height 11
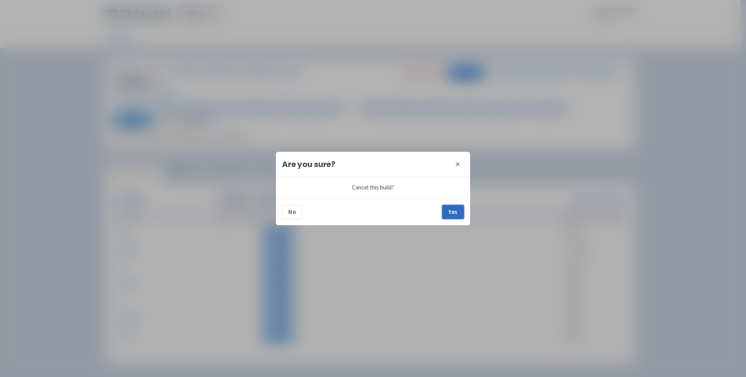
click at [453, 208] on button "Yes" at bounding box center [453, 212] width 22 height 14
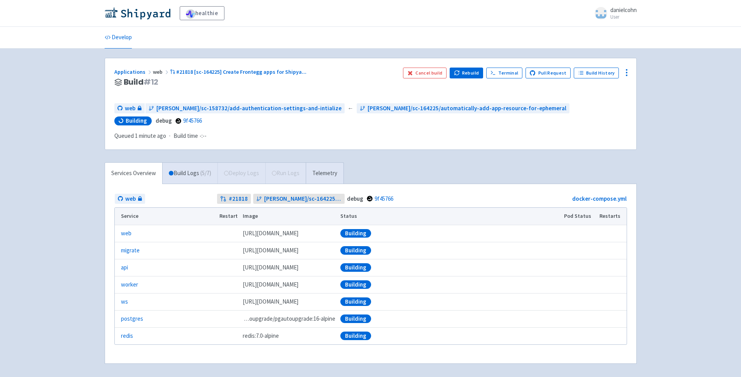
click at [252, 162] on div "Services Overview Build Logs ( 5 / 7 ) Deploy Logs Run Logs Telemetry" at bounding box center [224, 172] width 239 height 21
click at [125, 264] on link "api" at bounding box center [124, 268] width 7 height 9
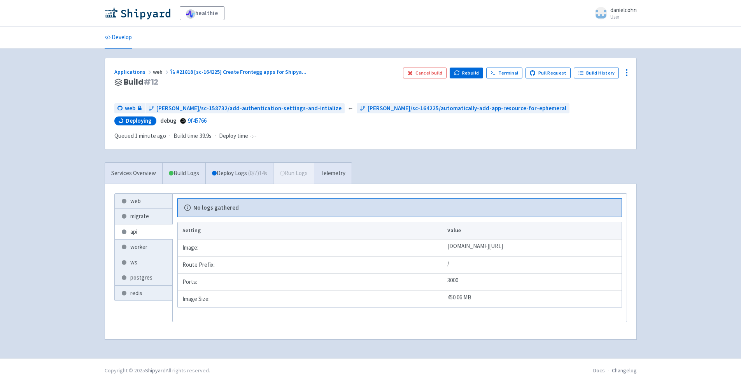
click at [250, 159] on div "Applications web #21818 [sc-164225] Create Frontegg apps for Shipya ... Build #…" at bounding box center [371, 204] width 532 height 292
click at [253, 178] on span "( 0 / 7 ) 15s" at bounding box center [257, 173] width 19 height 9
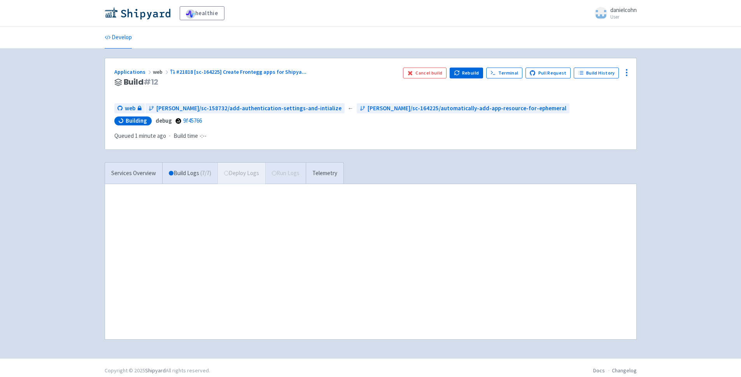
click at [136, 255] on div at bounding box center [370, 261] width 531 height 155
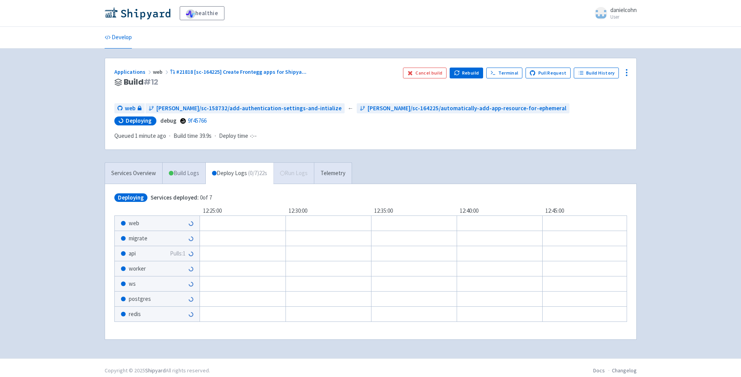
click at [193, 178] on link "Build Logs" at bounding box center [183, 173] width 43 height 21
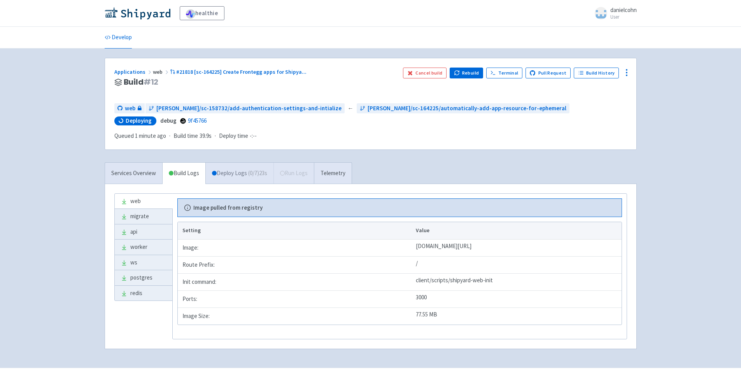
click at [234, 177] on link "Deploy Logs ( 0 / 7 ) 23s" at bounding box center [239, 173] width 68 height 21
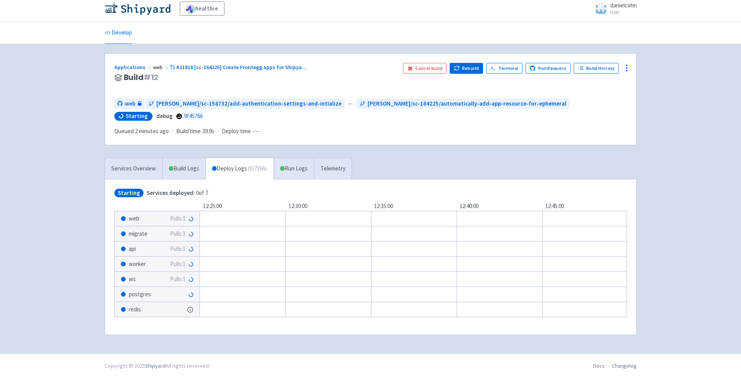
scroll to position [5, 0]
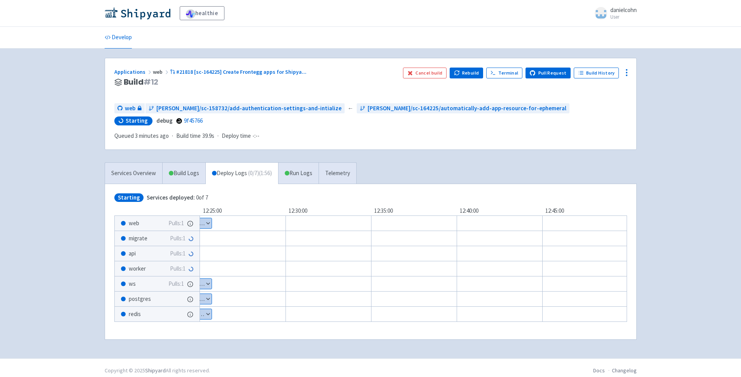
scroll to position [5, 0]
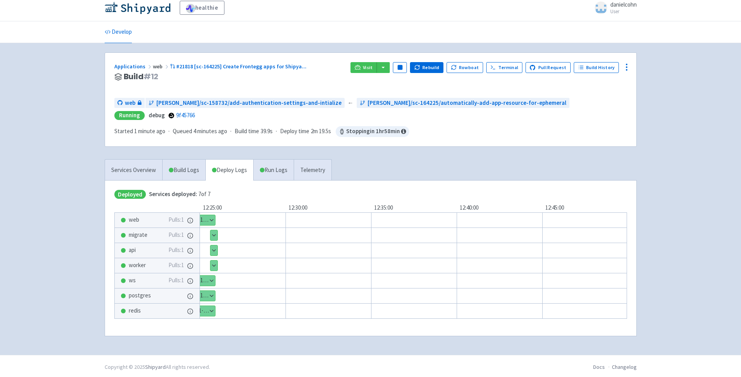
click at [217, 251] on button "Show details" at bounding box center [213, 251] width 7 height 10
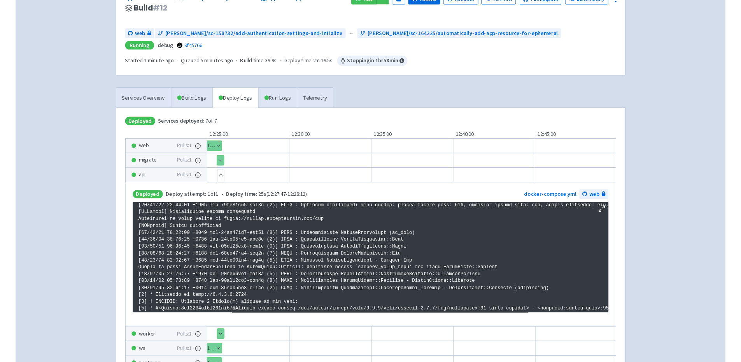
scroll to position [621, 0]
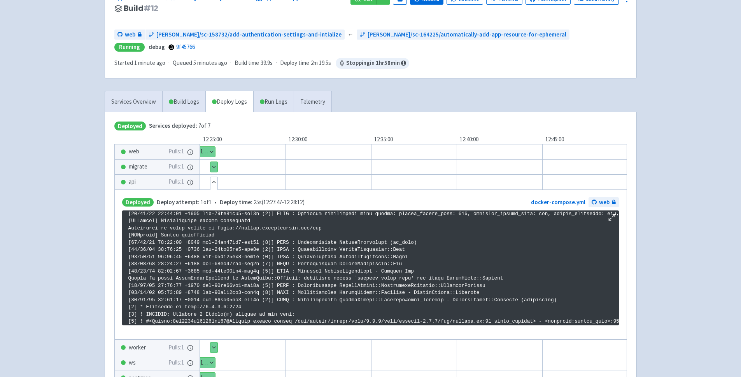
click at [344, 273] on p at bounding box center [370, 38] width 484 height 891
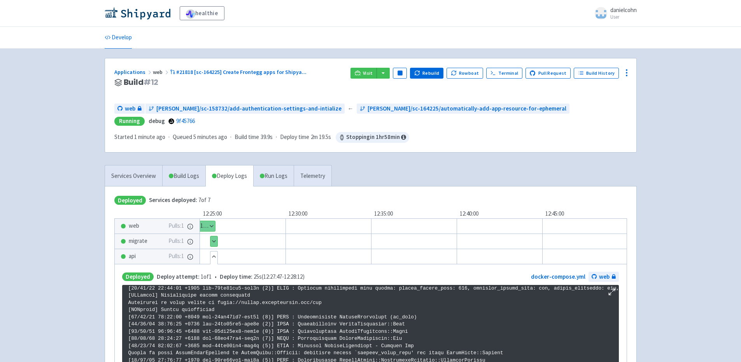
scroll to position [355, 0]
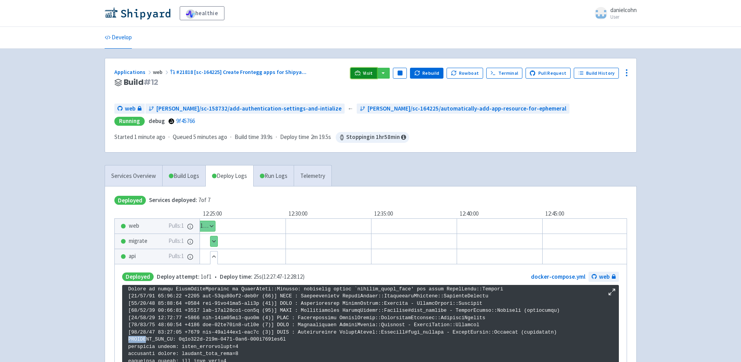
click at [365, 68] on link "Visit" at bounding box center [363, 73] width 26 height 11
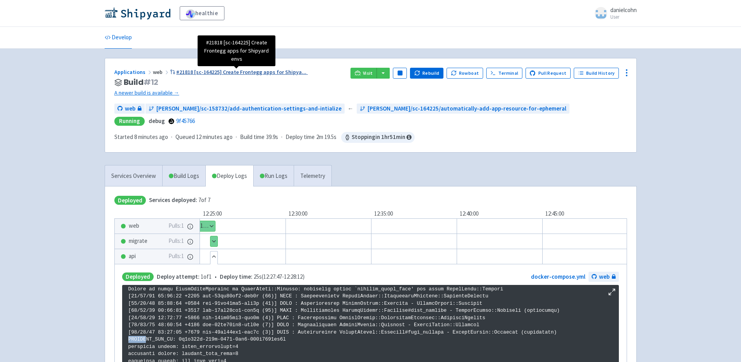
click at [220, 70] on span "#21818 [sc-164225] Create Frontegg apps for Shipya ..." at bounding box center [241, 71] width 130 height 7
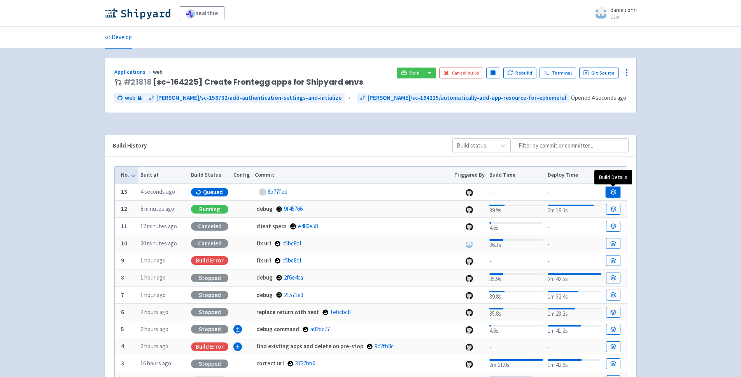
click at [614, 190] on icon at bounding box center [613, 192] width 6 height 6
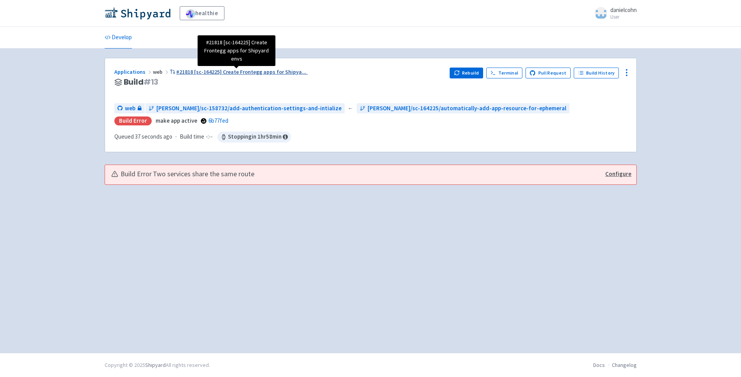
click at [281, 70] on span "#21818 [sc-164225] Create Frontegg apps for Shipya ..." at bounding box center [241, 71] width 130 height 7
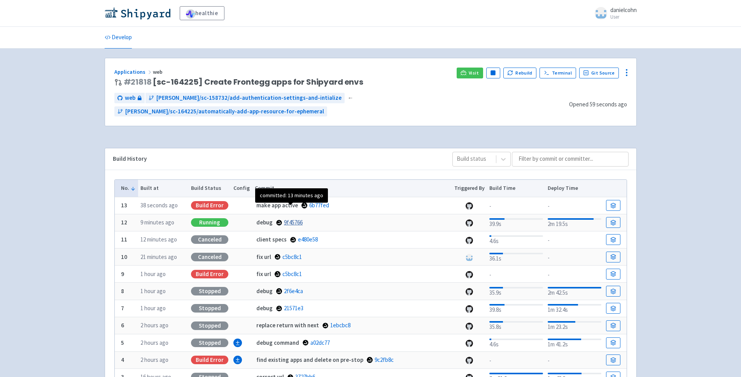
click at [294, 219] on link "9f45766" at bounding box center [293, 222] width 19 height 7
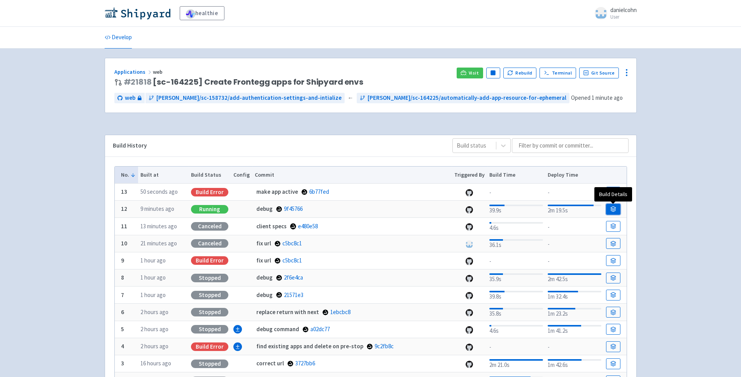
click at [612, 210] on icon at bounding box center [613, 209] width 6 height 6
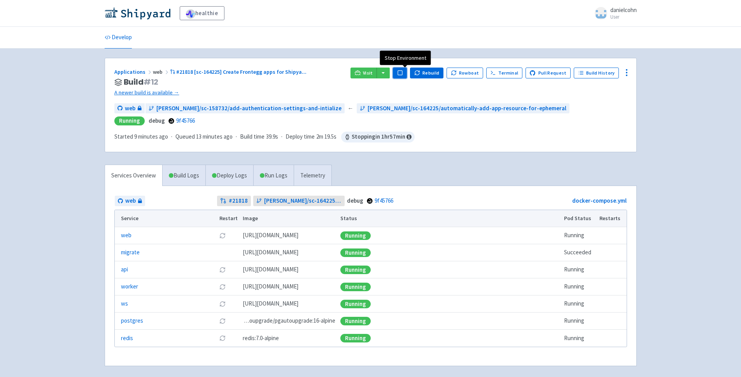
click at [407, 72] on button "Pause" at bounding box center [400, 73] width 14 height 11
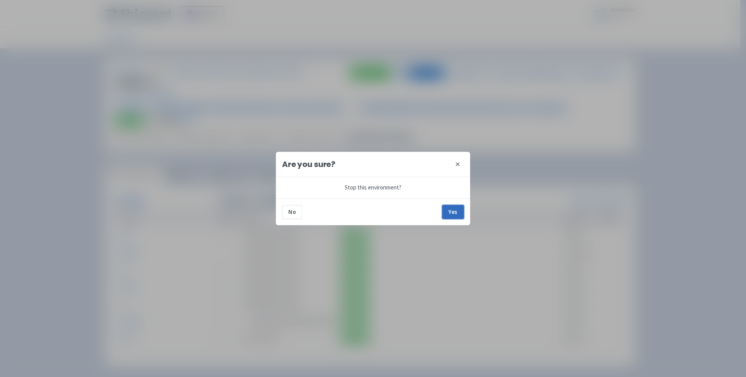
click at [464, 217] on button "Yes" at bounding box center [453, 212] width 22 height 14
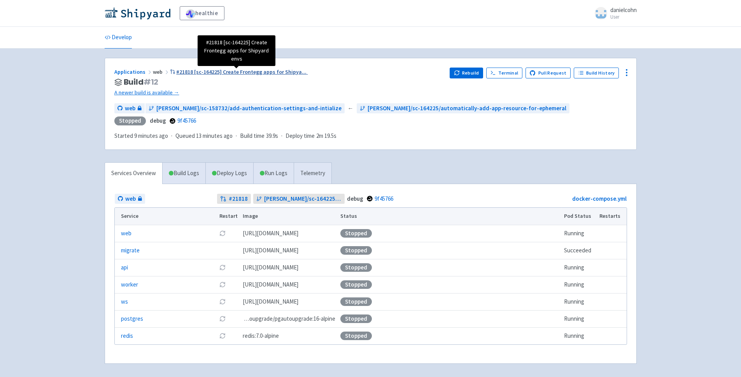
click at [268, 72] on span "#21818 [sc-164225] Create Frontegg apps for Shipya ..." at bounding box center [241, 71] width 130 height 7
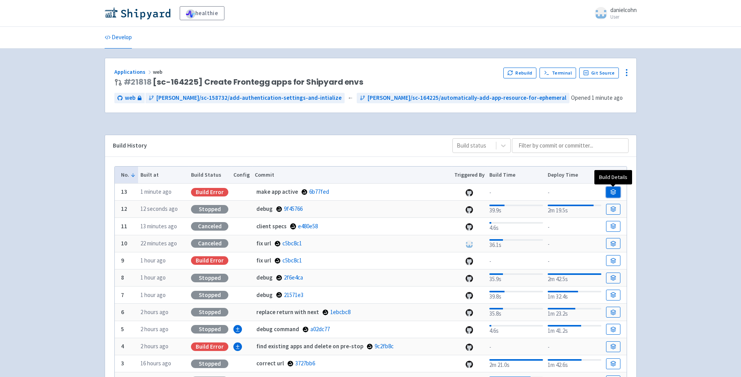
click at [612, 190] on icon at bounding box center [613, 192] width 6 height 6
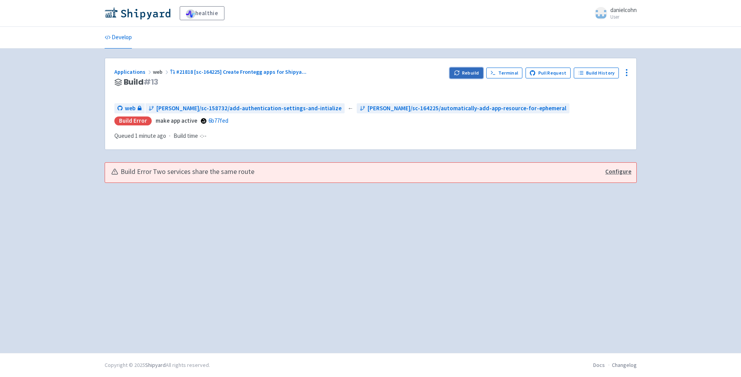
click at [476, 71] on button "Rebuild" at bounding box center [465, 73] width 33 height 11
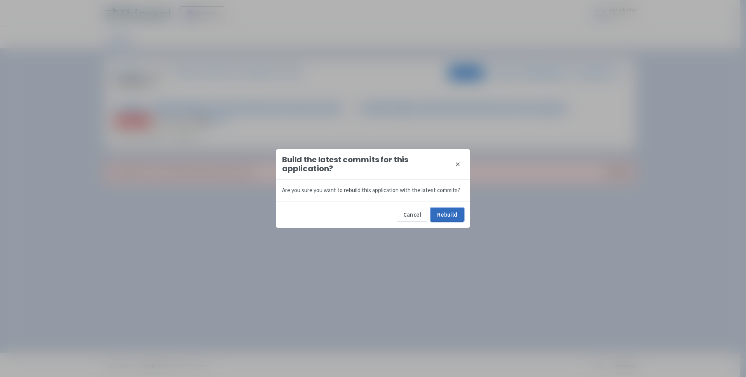
click at [454, 214] on button "Rebuild" at bounding box center [447, 215] width 33 height 14
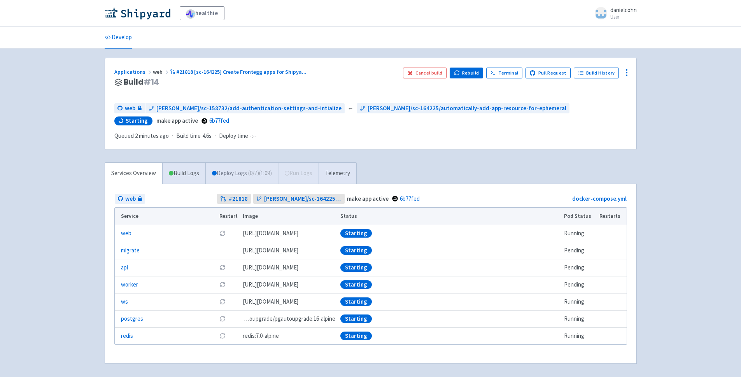
click at [227, 177] on link "Deploy Logs ( 0 / 7 ) (1:09)" at bounding box center [241, 173] width 73 height 21
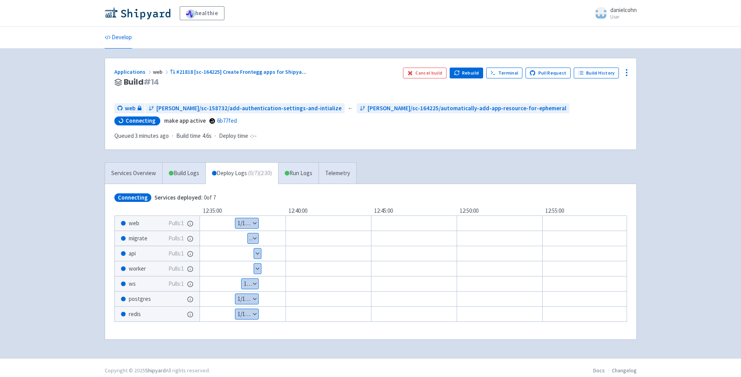
click at [258, 250] on button "Show details" at bounding box center [257, 254] width 7 height 10
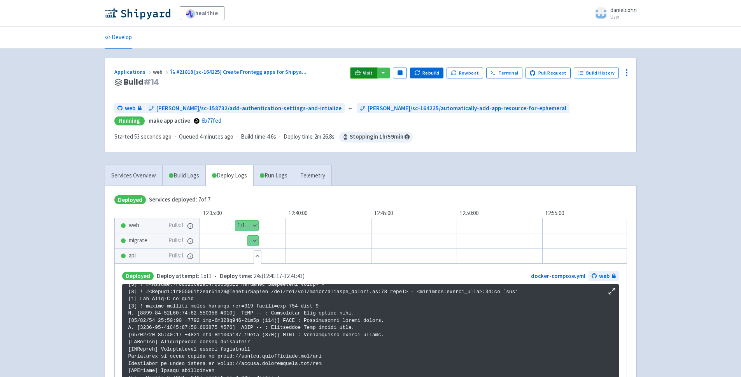
click at [360, 75] on icon at bounding box center [358, 73] width 6 height 6
click at [402, 75] on rect "button" at bounding box center [400, 73] width 4 height 4
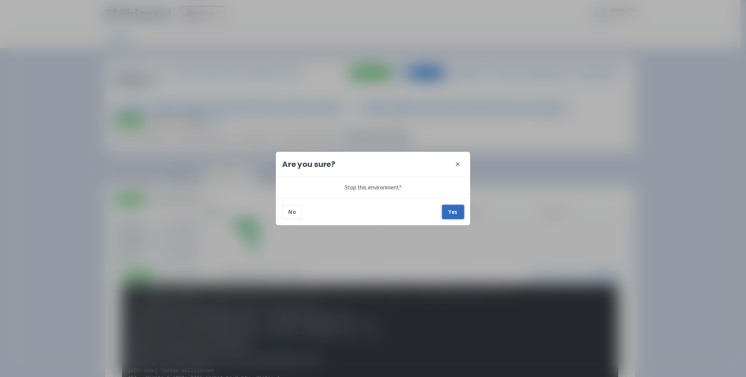
click at [456, 210] on button "Yes" at bounding box center [453, 212] width 22 height 14
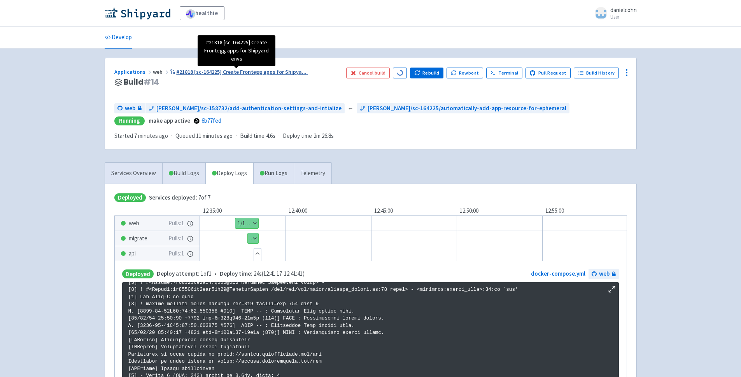
click at [285, 74] on span "#21818 [sc-164225] Create Frontegg apps for Shipya ..." at bounding box center [241, 71] width 130 height 7
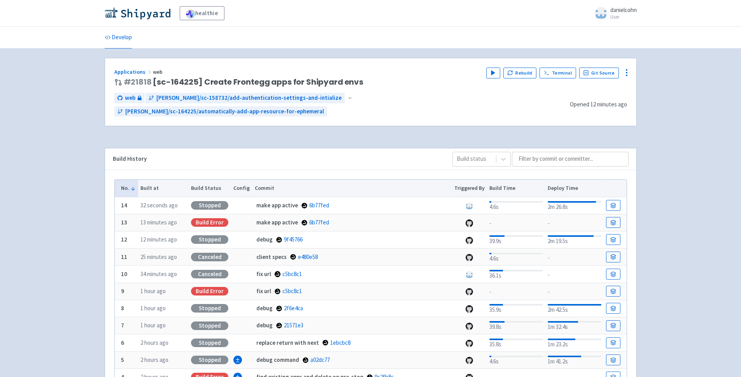
drag, startPoint x: 678, startPoint y: 129, endPoint x: 673, endPoint y: 127, distance: 4.9
click at [678, 129] on div "healthie danielcohn User Profile Sign out Develop" at bounding box center [370, 233] width 741 height 466
click at [492, 71] on button "Play" at bounding box center [493, 73] width 14 height 11
click at [626, 72] on icon at bounding box center [626, 72] width 9 height 9
click at [676, 81] on div "healthie danielcohn User Profile Sign out Develop" at bounding box center [370, 233] width 741 height 466
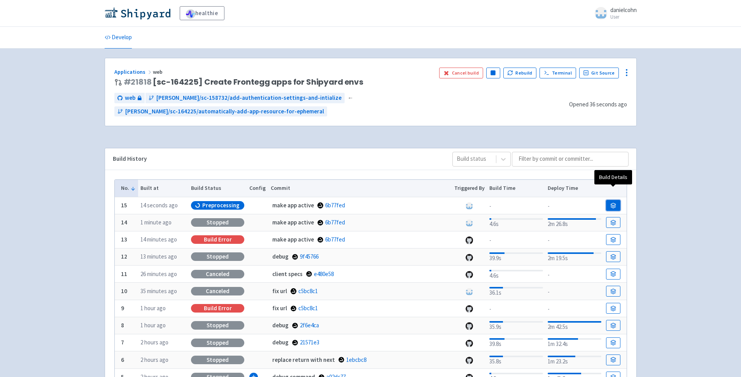
click at [613, 203] on icon at bounding box center [613, 206] width 6 height 6
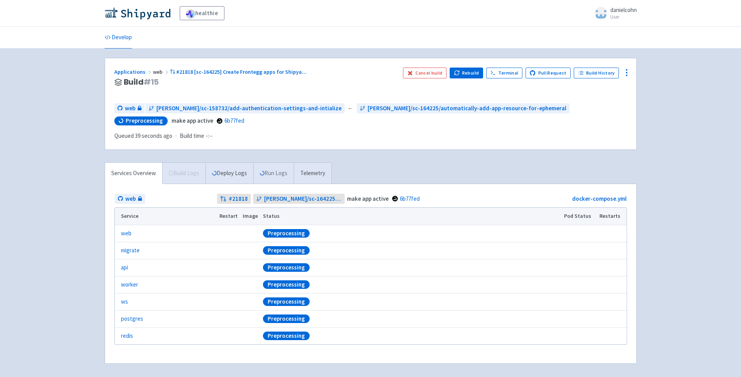
click at [265, 174] on icon at bounding box center [262, 173] width 6 height 6
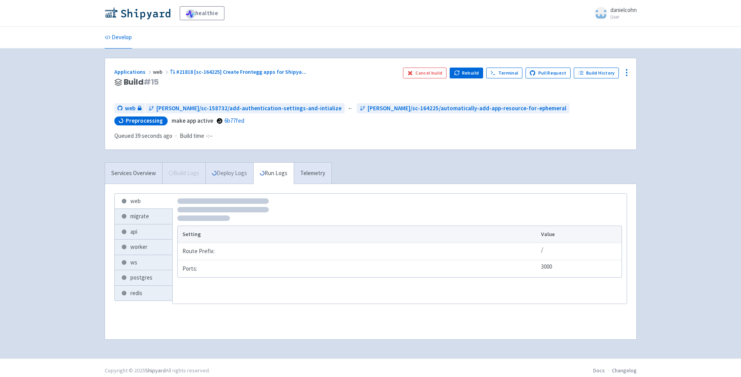
click at [230, 175] on link "Deploy Logs" at bounding box center [229, 173] width 48 height 21
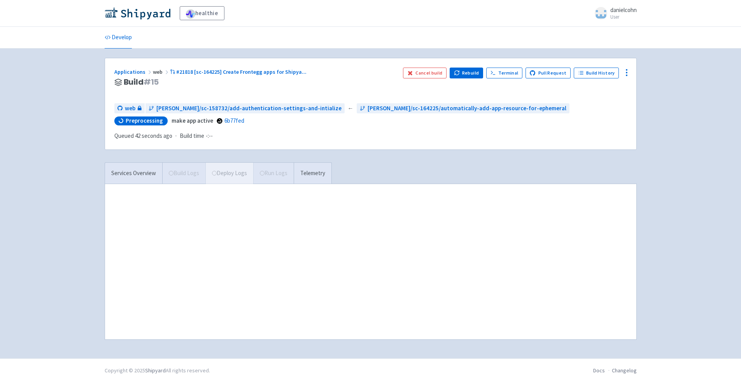
click at [197, 180] on span "Build Logs" at bounding box center [183, 173] width 43 height 21
click at [149, 178] on link "Services Overview" at bounding box center [133, 173] width 57 height 21
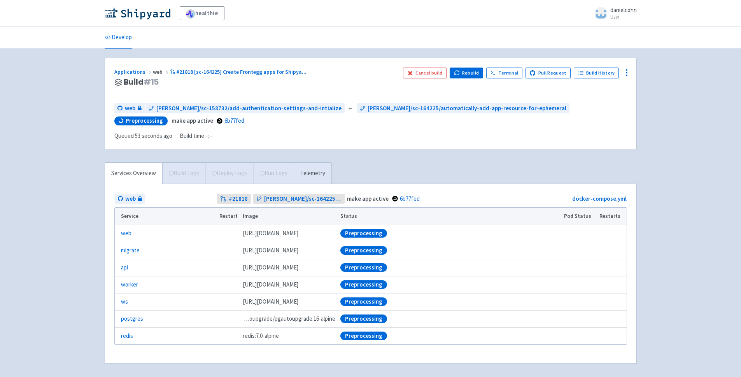
click at [180, 175] on span "Build Logs" at bounding box center [183, 173] width 43 height 21
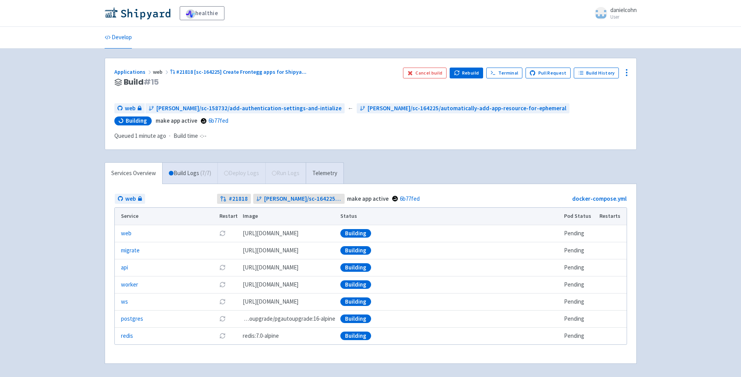
click at [250, 163] on div "Services Overview Build Logs ( 7 / 7 ) Deploy Logs Run Logs Telemetry" at bounding box center [224, 172] width 239 height 21
click at [255, 173] on span "( 0 / 7 ) 21s" at bounding box center [257, 173] width 19 height 9
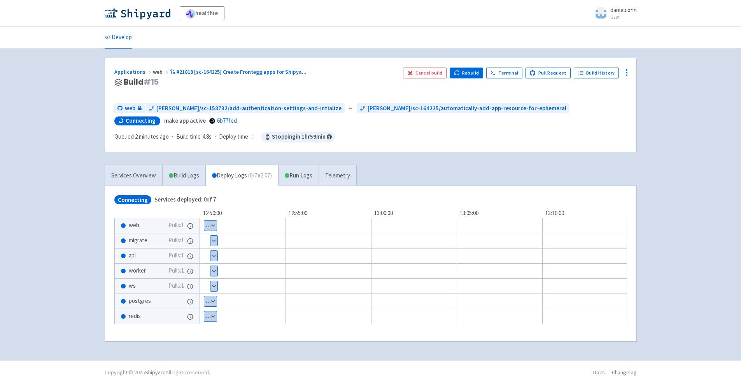
click at [212, 256] on button "Show details" at bounding box center [213, 256] width 7 height 10
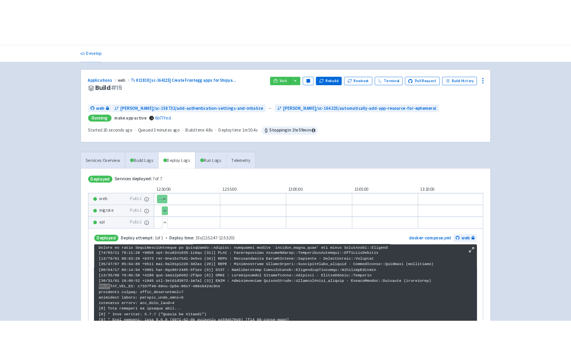
scroll to position [25, 0]
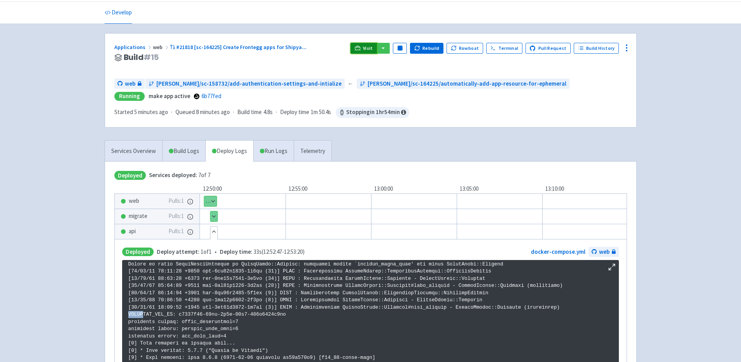
click at [372, 52] on link "Visit" at bounding box center [363, 48] width 26 height 11
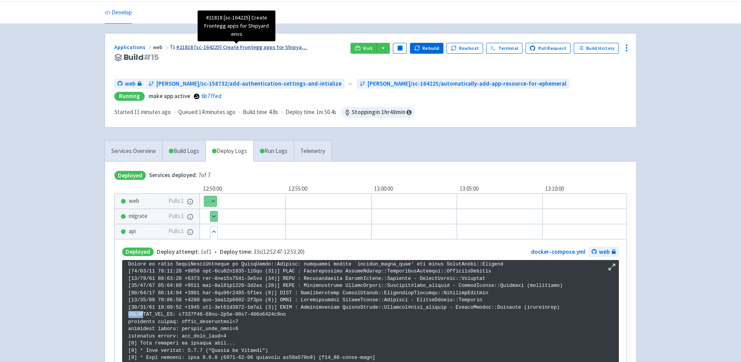
click at [256, 49] on span "#21818 [sc-164225] Create Frontegg apps for Shipya ..." at bounding box center [241, 47] width 130 height 7
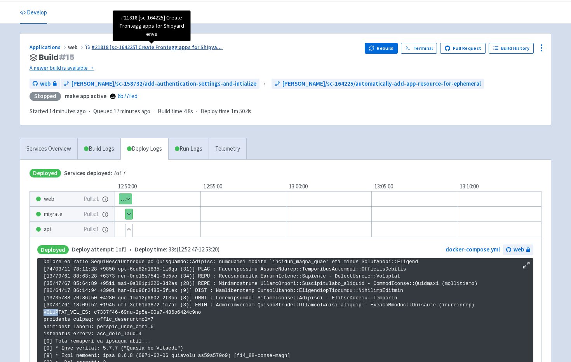
click at [178, 46] on span "#21818 [sc-164225] Create Frontegg apps for Shipya ..." at bounding box center [157, 47] width 130 height 7
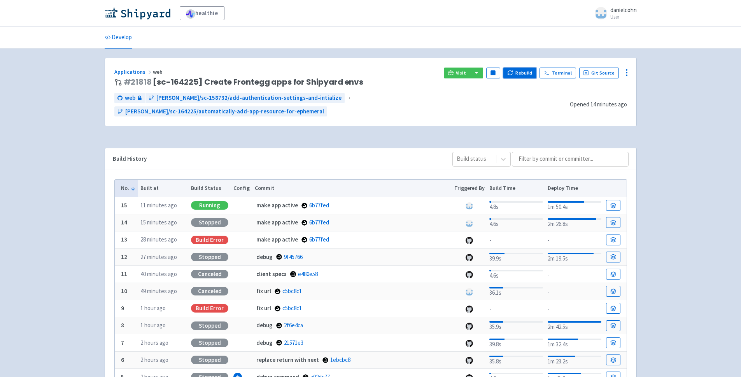
click at [512, 72] on icon "button" at bounding box center [511, 71] width 1 height 1
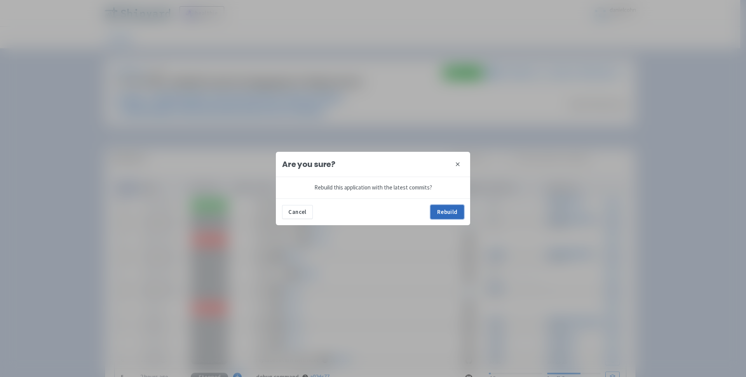
click at [446, 210] on button "Rebuild" at bounding box center [447, 212] width 33 height 14
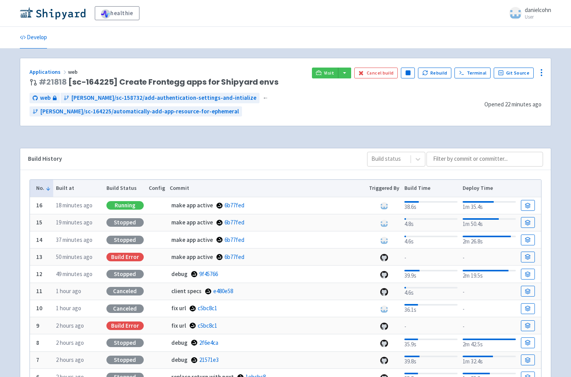
click at [274, 28] on ul "Develop" at bounding box center [285, 37] width 541 height 21
click at [439, 67] on div "Applications web # 21818 [sc-164225] Create Frontegg apps for Shipyard envs Vis…" at bounding box center [285, 92] width 531 height 68
click at [434, 75] on button "Rebuild" at bounding box center [434, 73] width 33 height 11
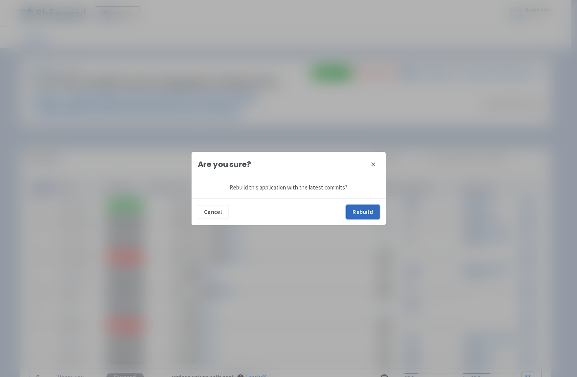
click at [369, 208] on button "Rebuild" at bounding box center [362, 212] width 33 height 14
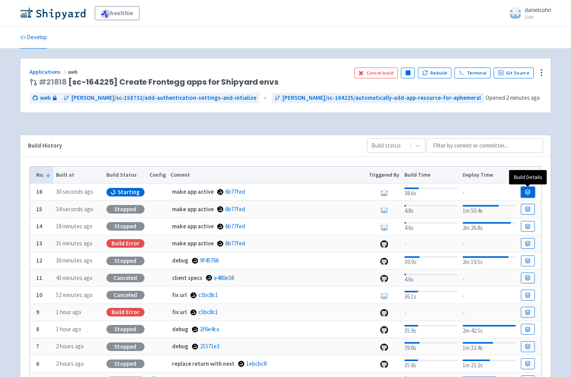
click at [525, 192] on link at bounding box center [528, 192] width 14 height 11
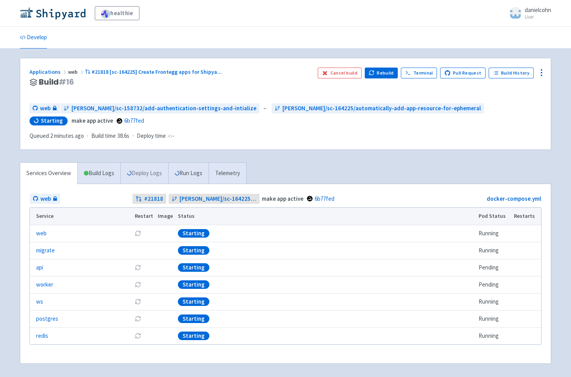
click at [150, 173] on link "Deploy Logs" at bounding box center [145, 173] width 48 height 21
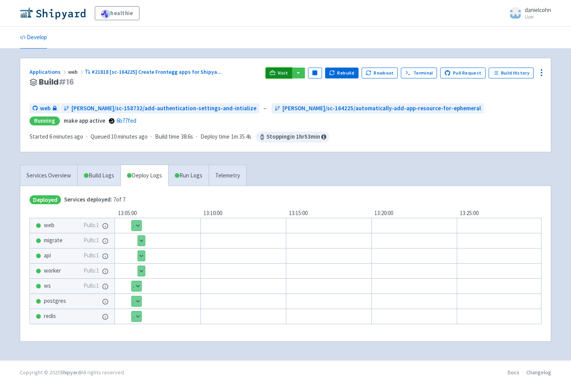
click at [283, 73] on link "Visit" at bounding box center [279, 73] width 26 height 11
